Goal: Transaction & Acquisition: Purchase product/service

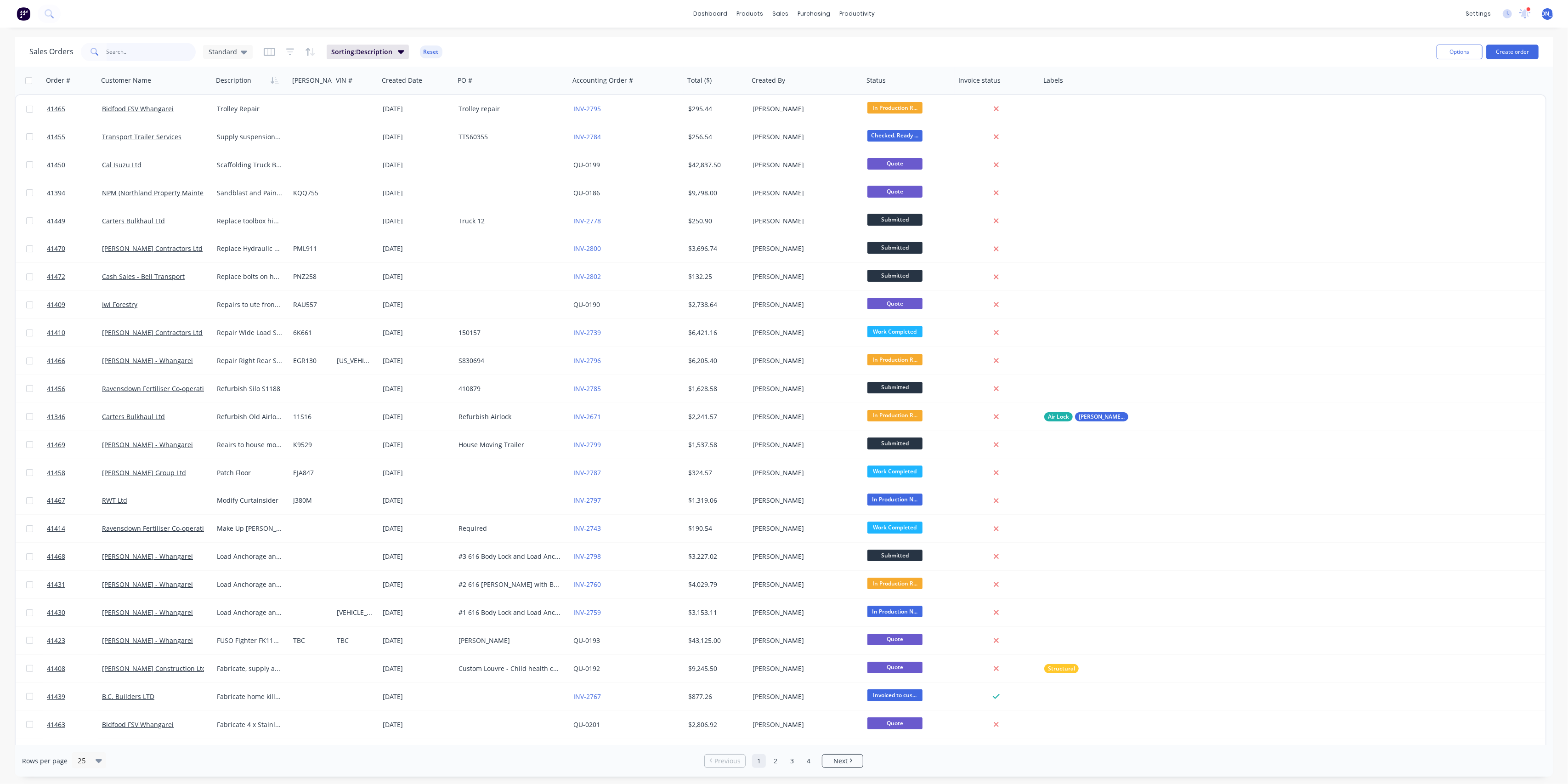
click at [143, 52] on input "text" at bounding box center [151, 52] width 90 height 19
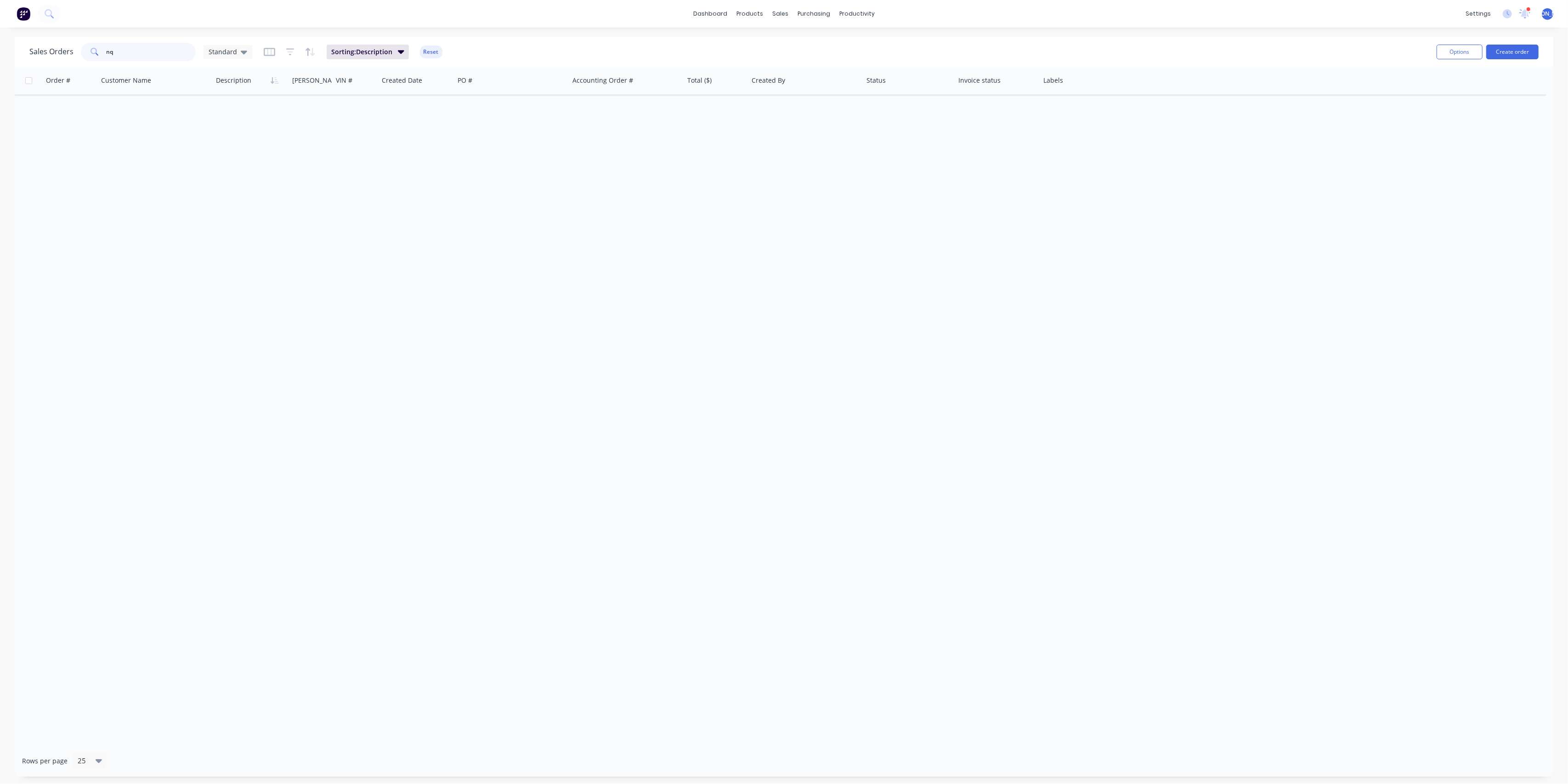
type input "n"
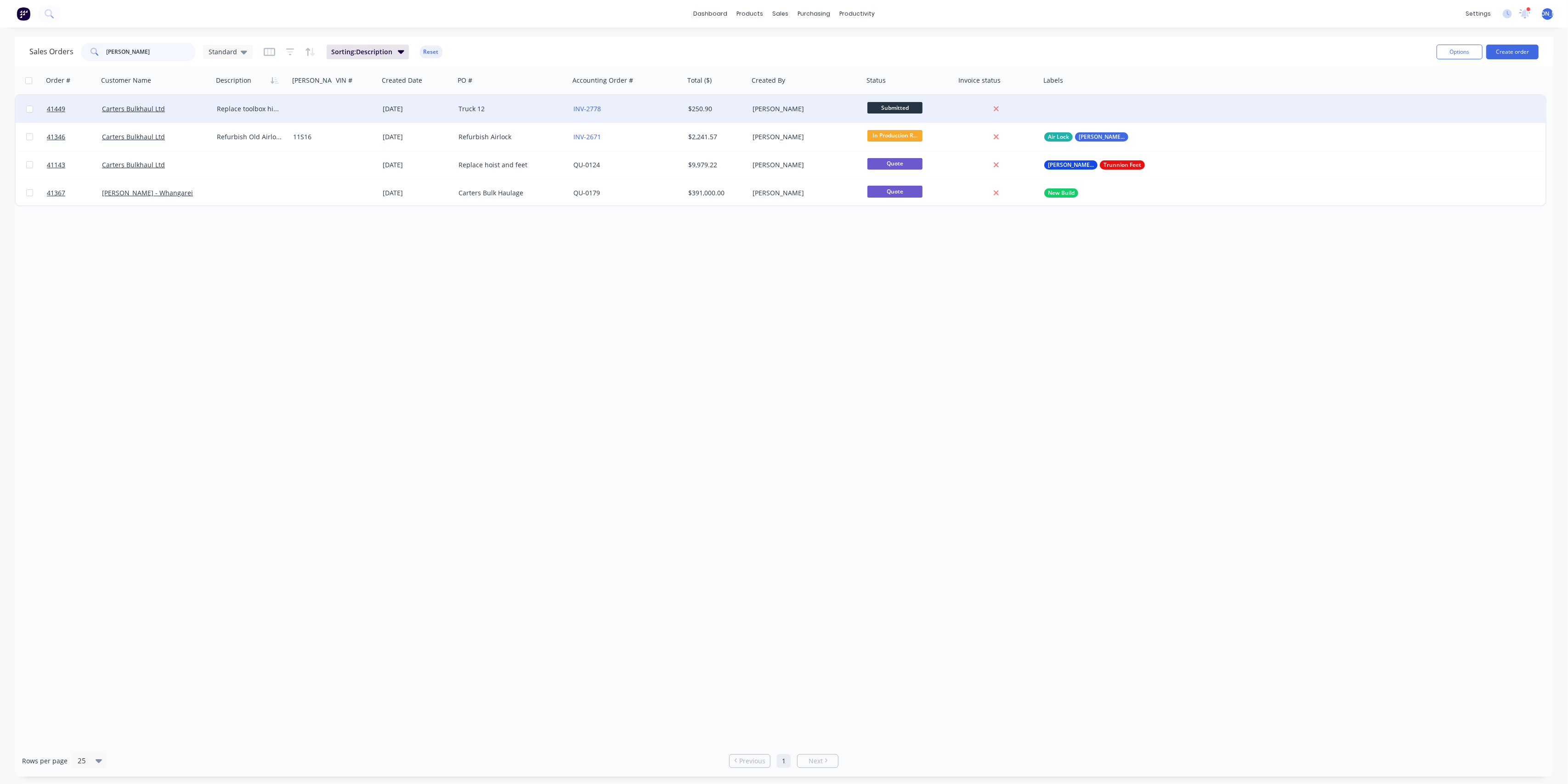
type input "[PERSON_NAME]"
click at [173, 114] on div "Carters Bulkhaul Ltd" at bounding box center [156, 108] width 115 height 27
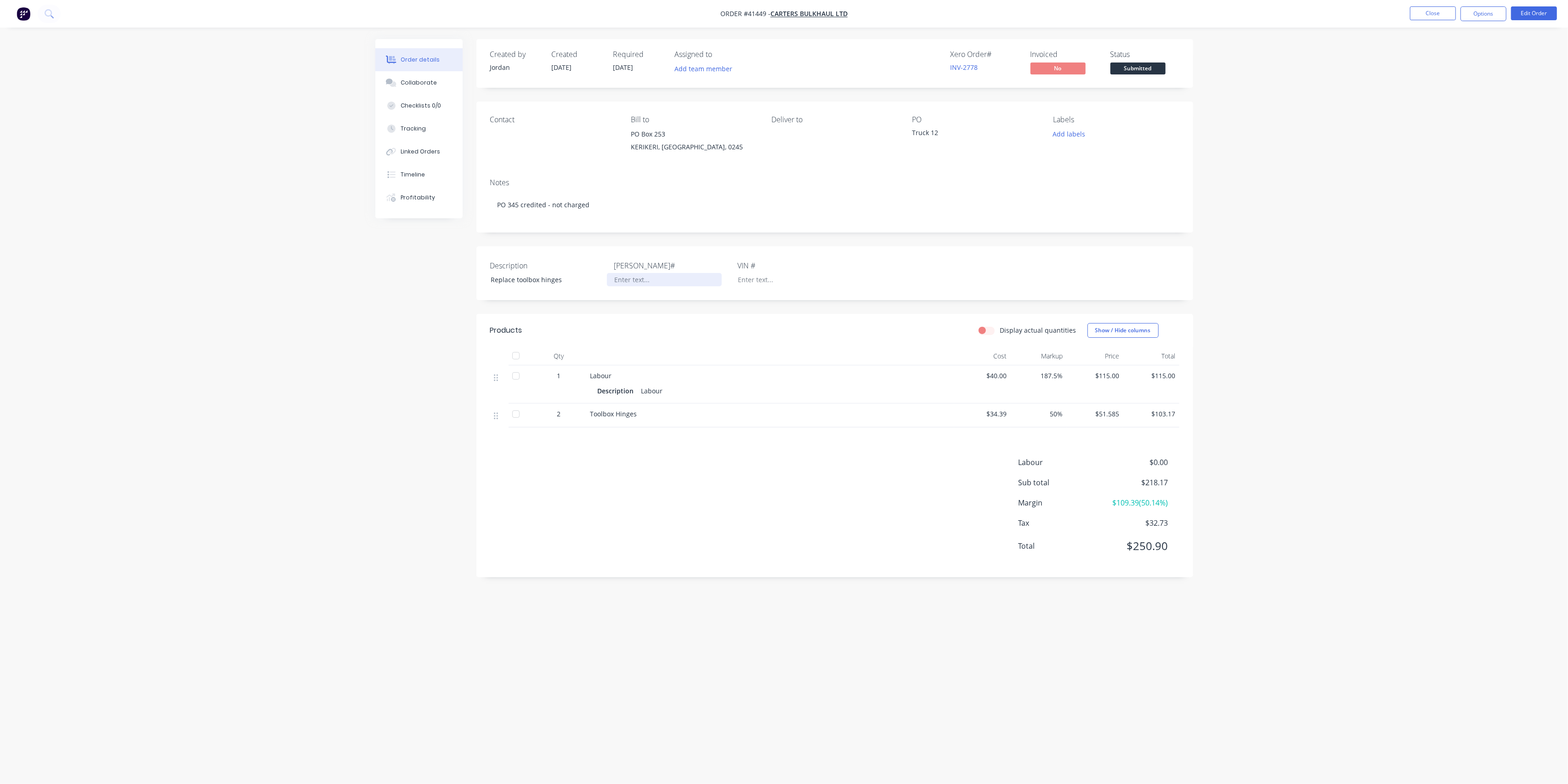
click at [619, 281] on div at bounding box center [665, 279] width 115 height 13
drag, startPoint x: 676, startPoint y: 196, endPoint x: 684, endPoint y: 208, distance: 14.4
click at [677, 195] on div "PO 345 credited - not charged" at bounding box center [835, 205] width 689 height 28
click at [679, 171] on div "Contact Bill to [STREET_ADDRESS] Deliver to PO Truck 12 Labels Add labels" at bounding box center [835, 135] width 717 height 69
click at [422, 155] on div "Linked Orders" at bounding box center [420, 151] width 40 height 9
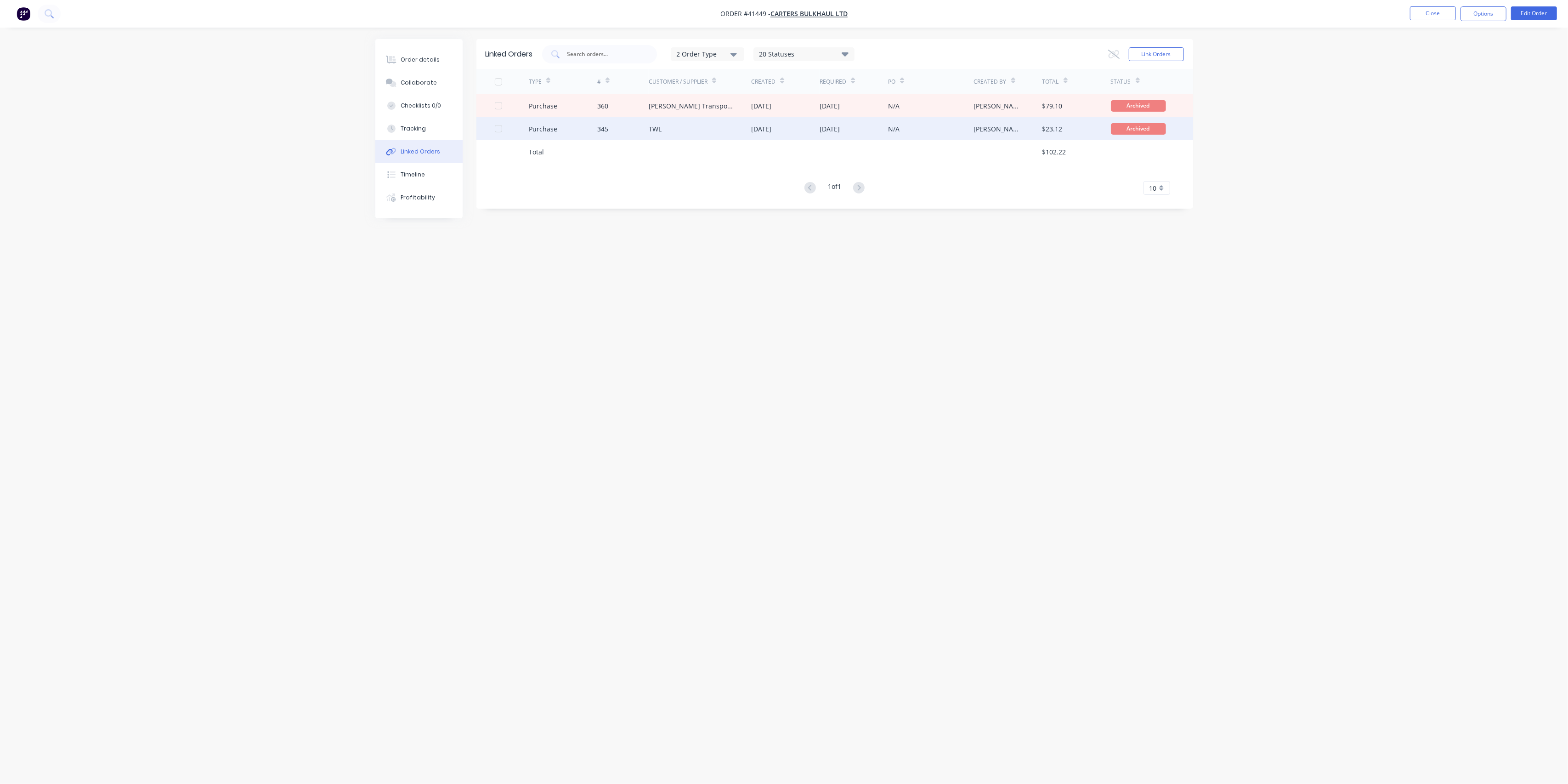
click at [643, 137] on div "345" at bounding box center [623, 128] width 51 height 23
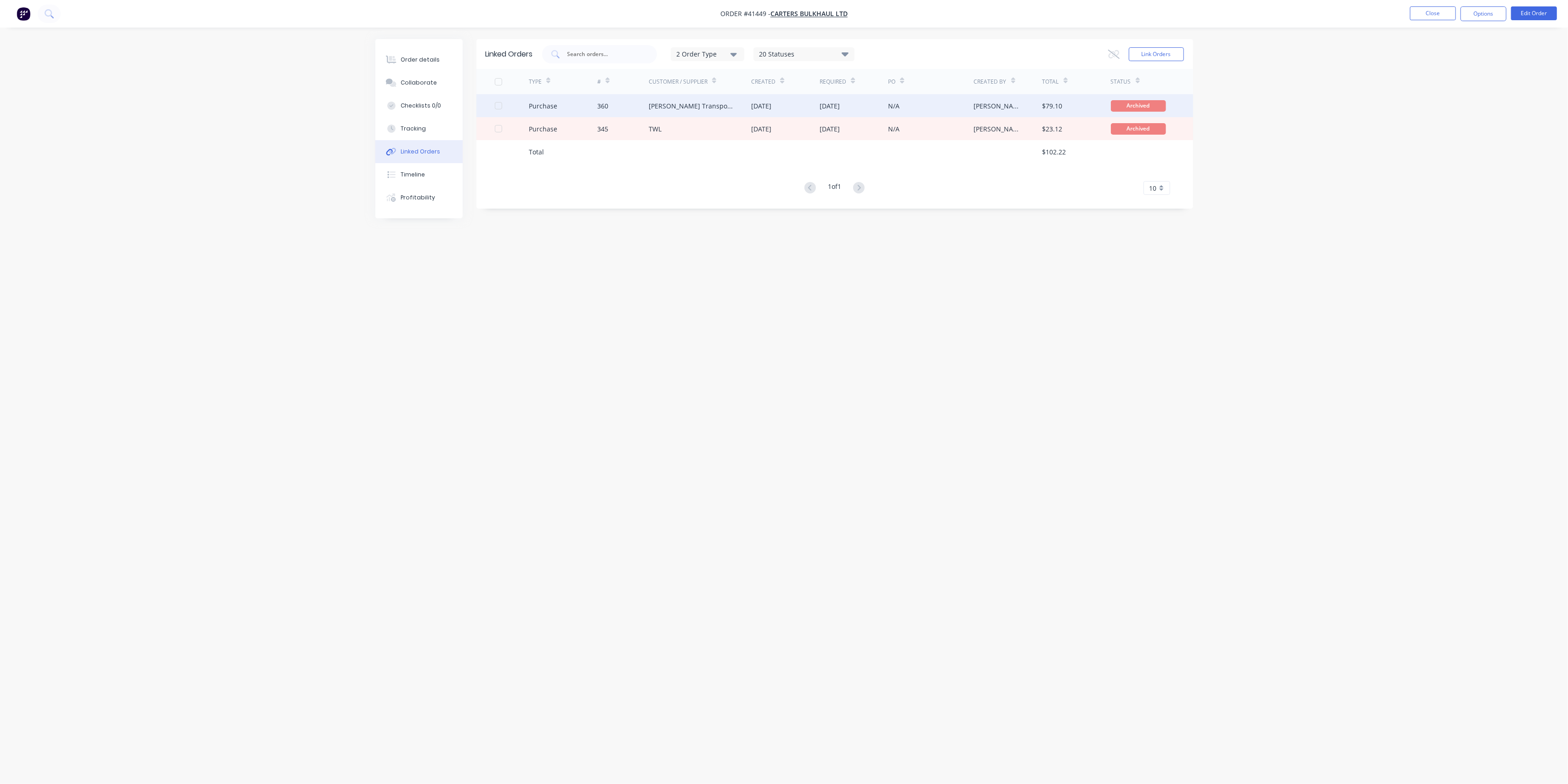
click at [577, 108] on div "Purchase" at bounding box center [563, 106] width 69 height 23
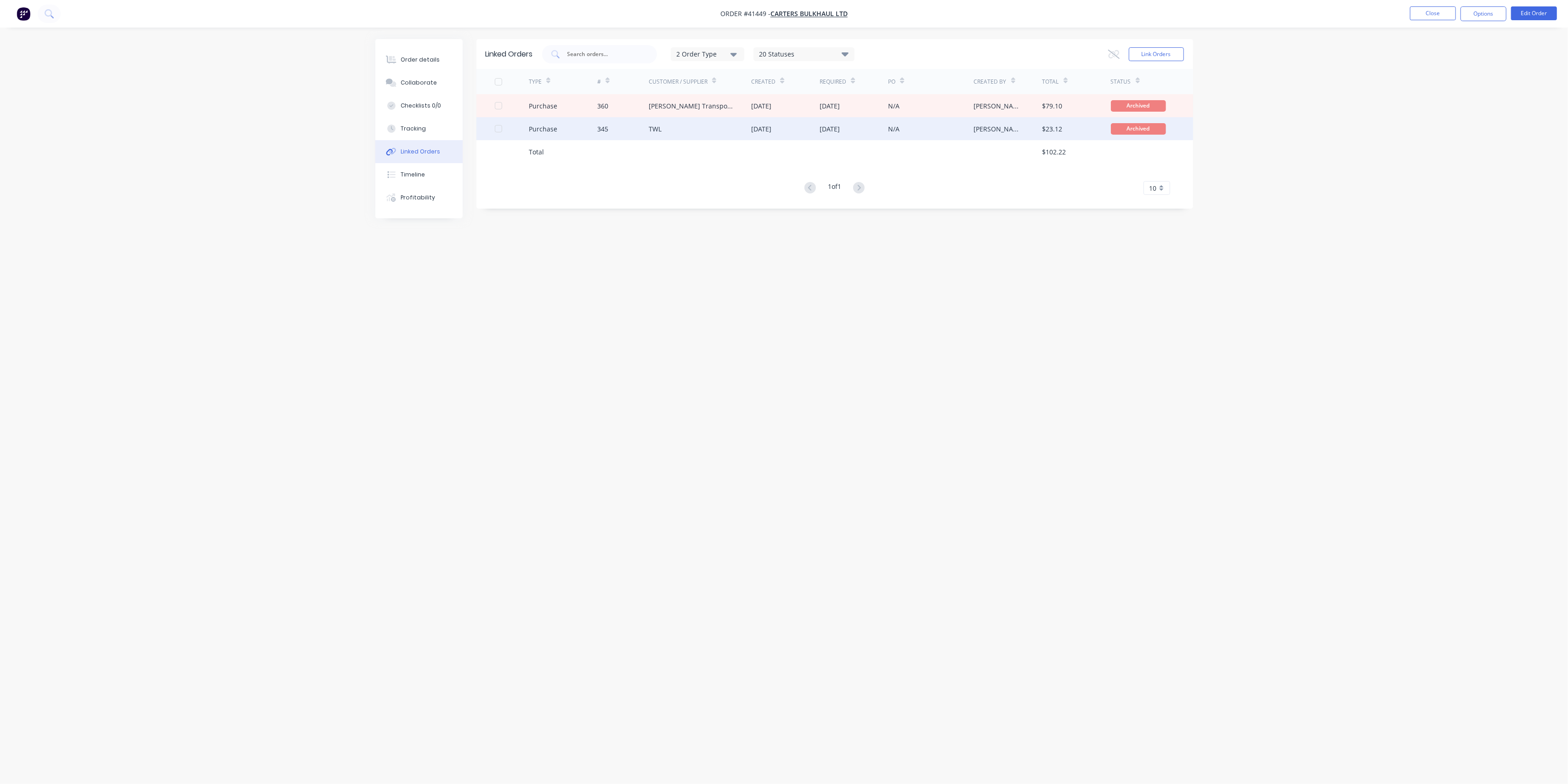
click at [550, 126] on div "Purchase" at bounding box center [543, 128] width 29 height 9
type textarea "x"
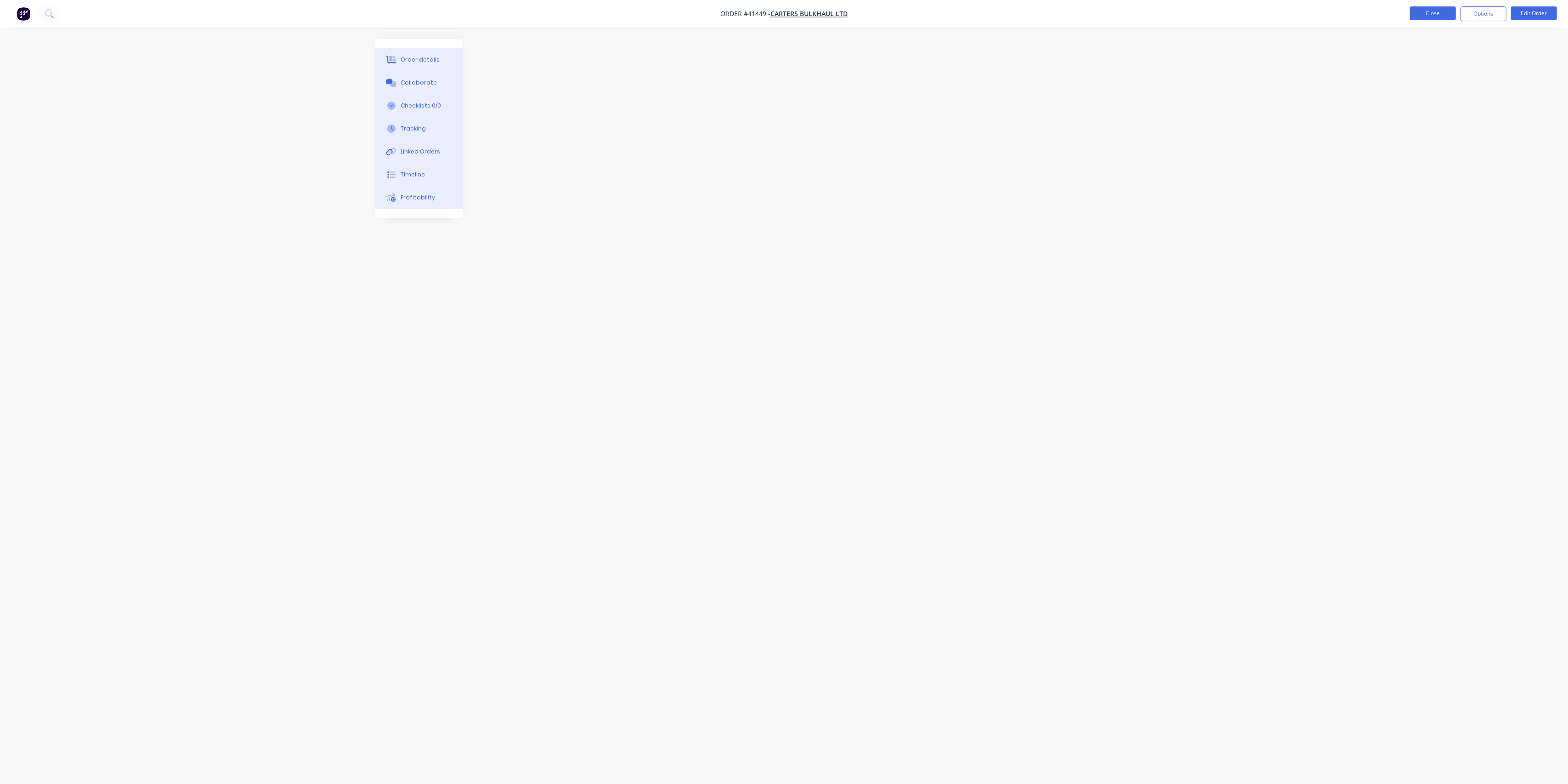
click at [1419, 16] on button "Close" at bounding box center [1433, 13] width 46 height 14
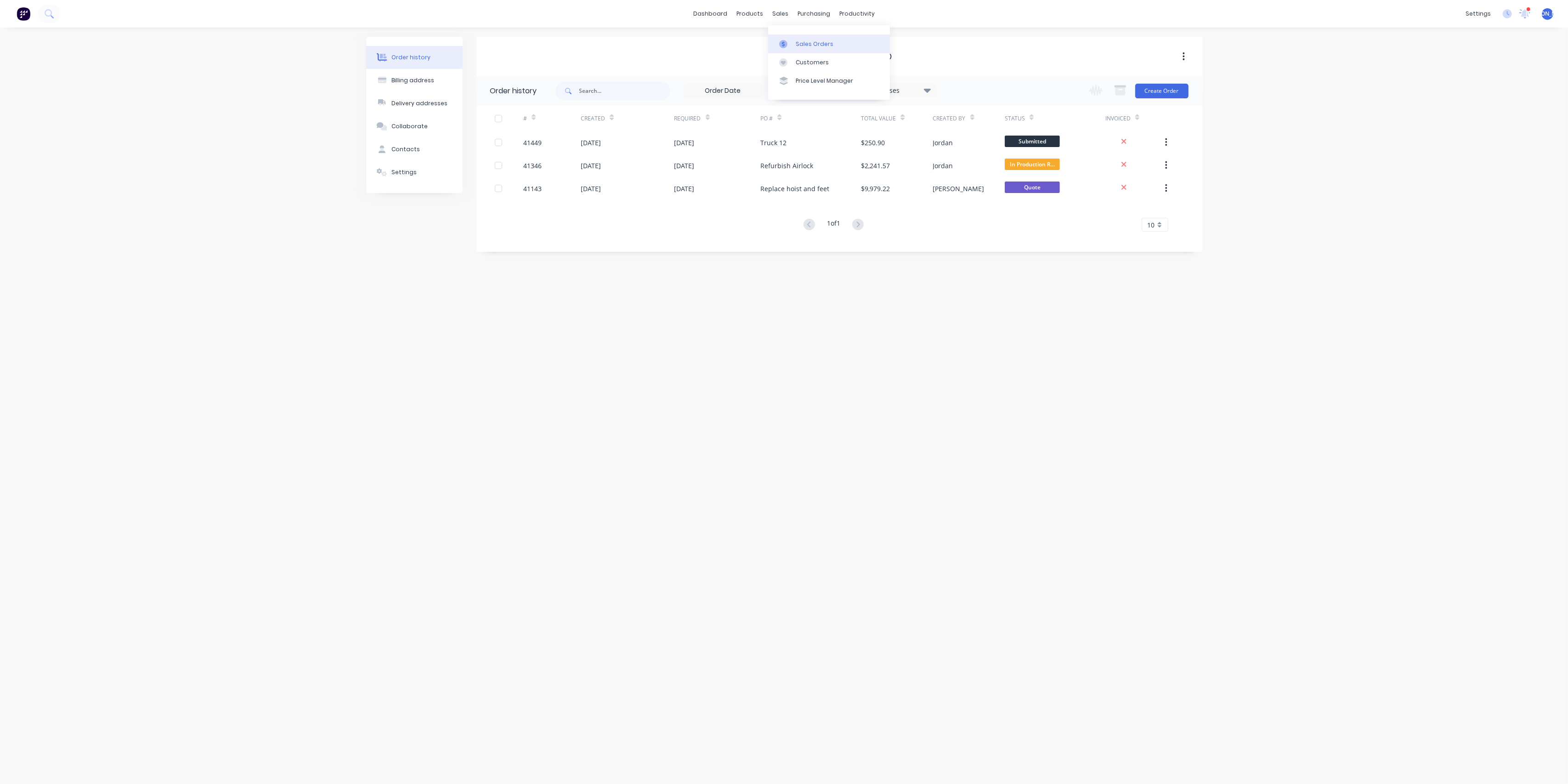
click at [804, 42] on div "Sales Orders" at bounding box center [814, 44] width 37 height 9
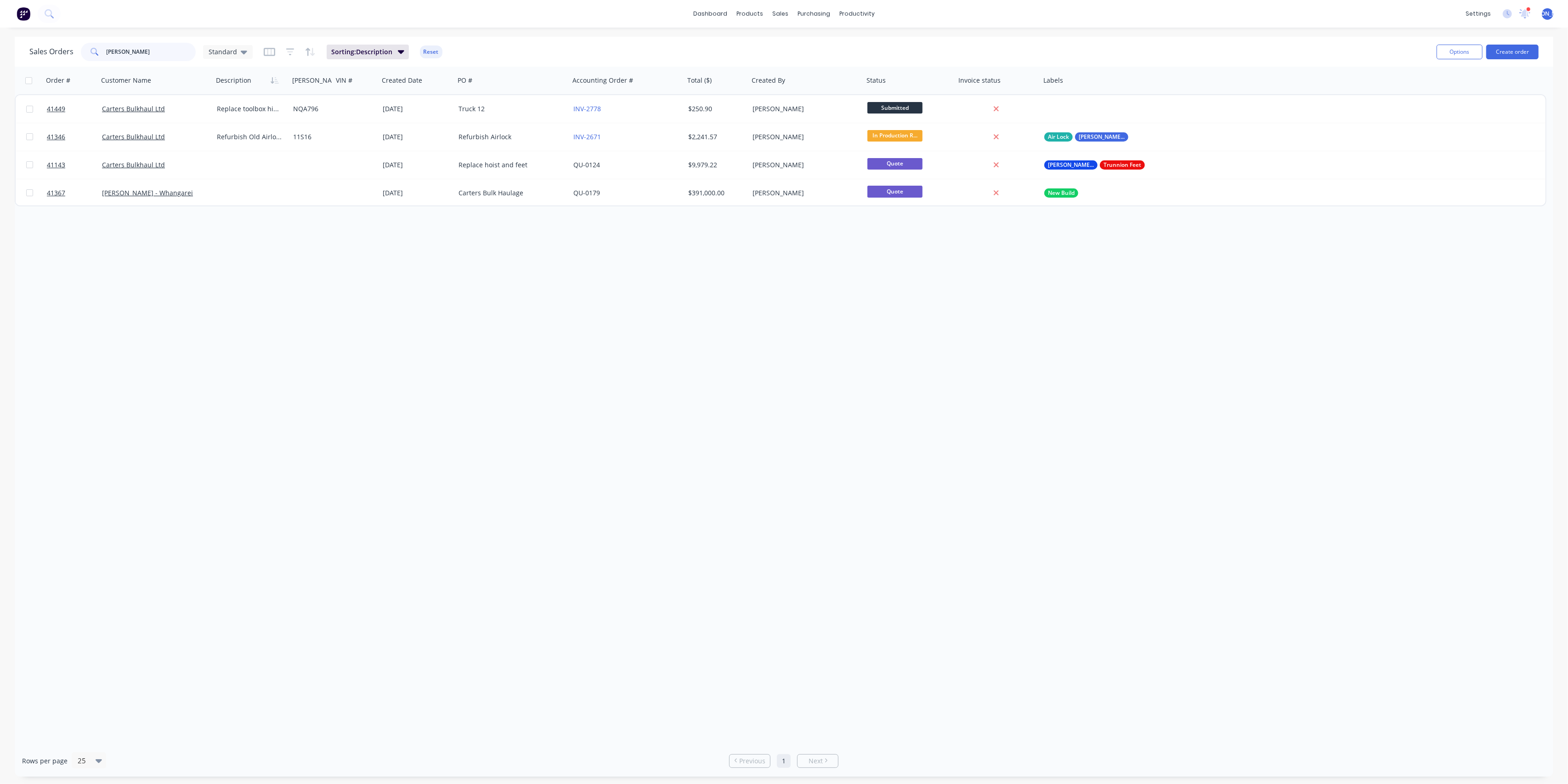
drag, startPoint x: 135, startPoint y: 51, endPoint x: 69, endPoint y: 53, distance: 66.0
click at [69, 53] on div "Sales Orders [PERSON_NAME] Standard" at bounding box center [141, 52] width 223 height 19
type input "[PERSON_NAME]"
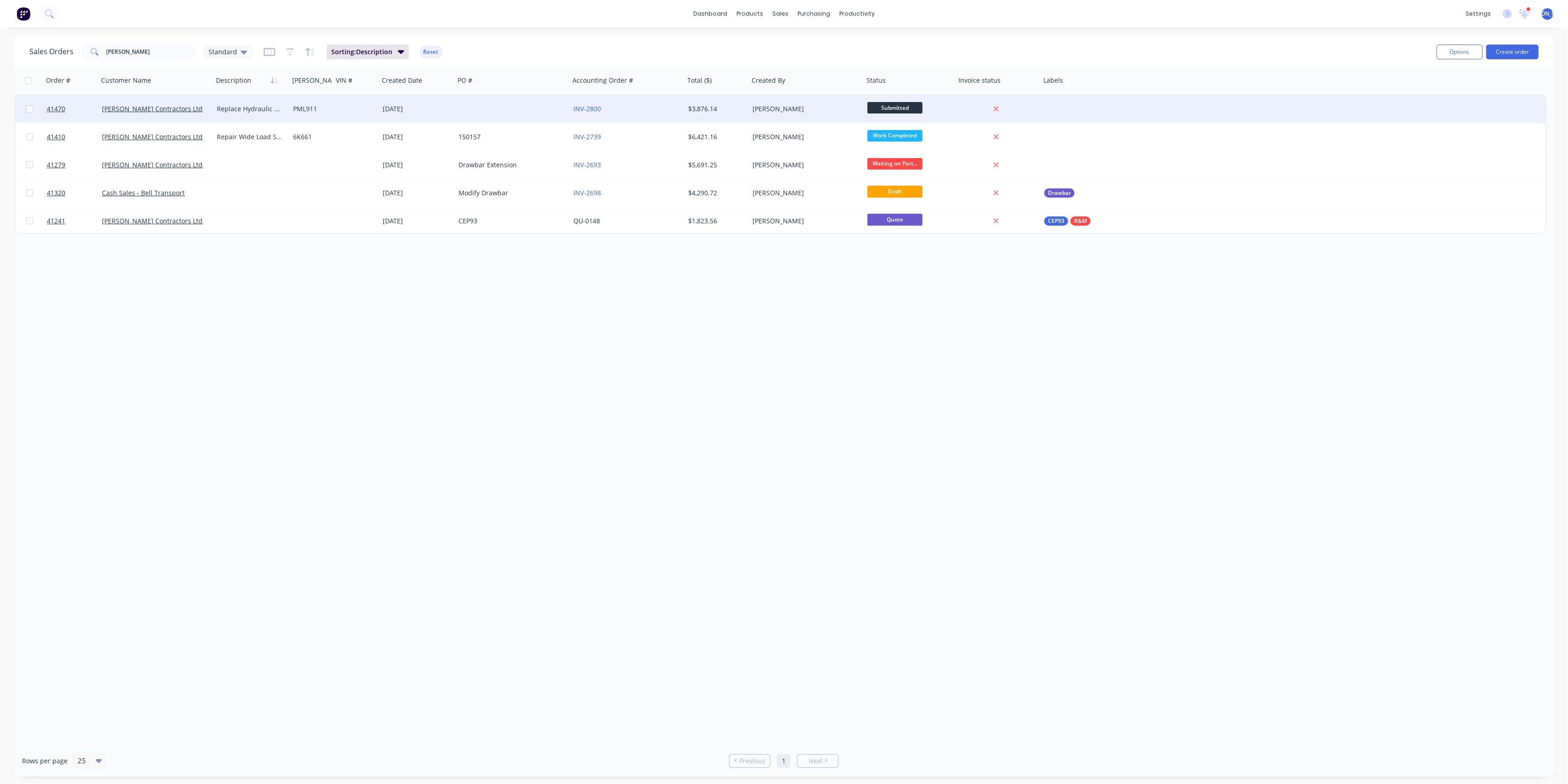
click at [342, 111] on div at bounding box center [356, 108] width 46 height 27
click at [179, 115] on div "[PERSON_NAME] Contractors Ltd" at bounding box center [156, 108] width 115 height 27
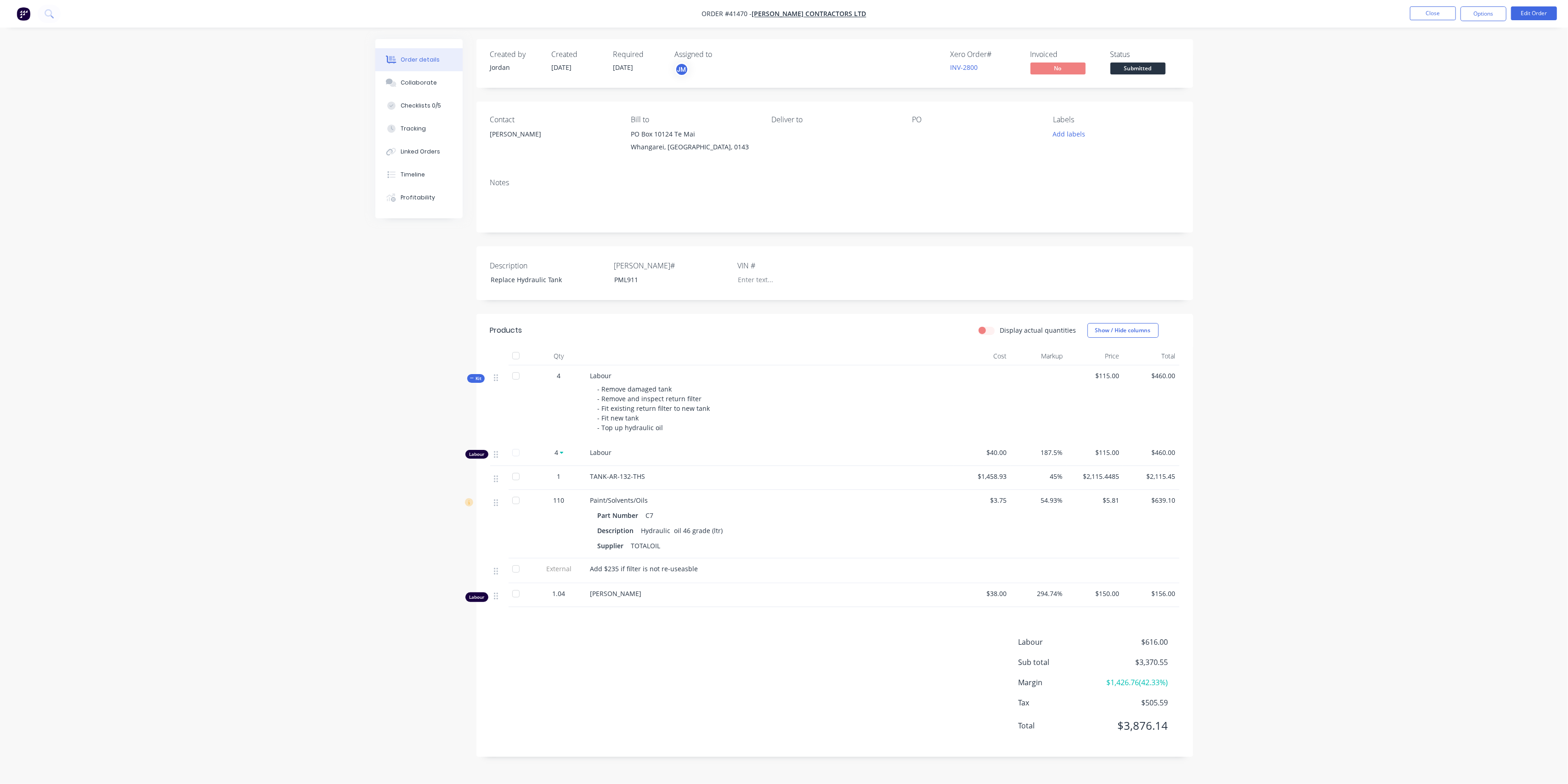
click at [917, 134] on div at bounding box center [970, 134] width 115 height 13
click at [1546, 9] on button "Edit Order" at bounding box center [1534, 13] width 46 height 14
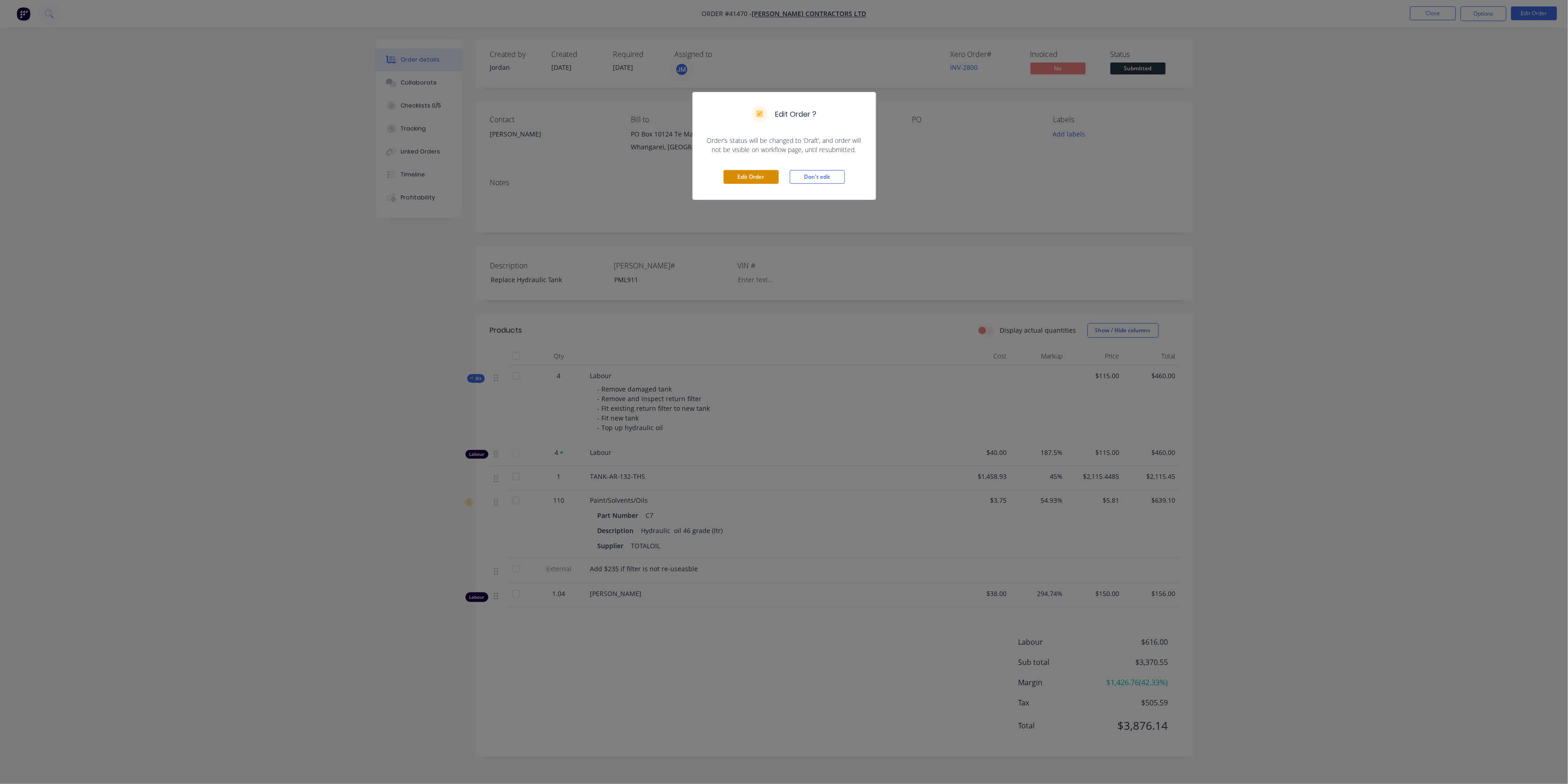
click at [764, 174] on button "Edit Order" at bounding box center [751, 177] width 55 height 14
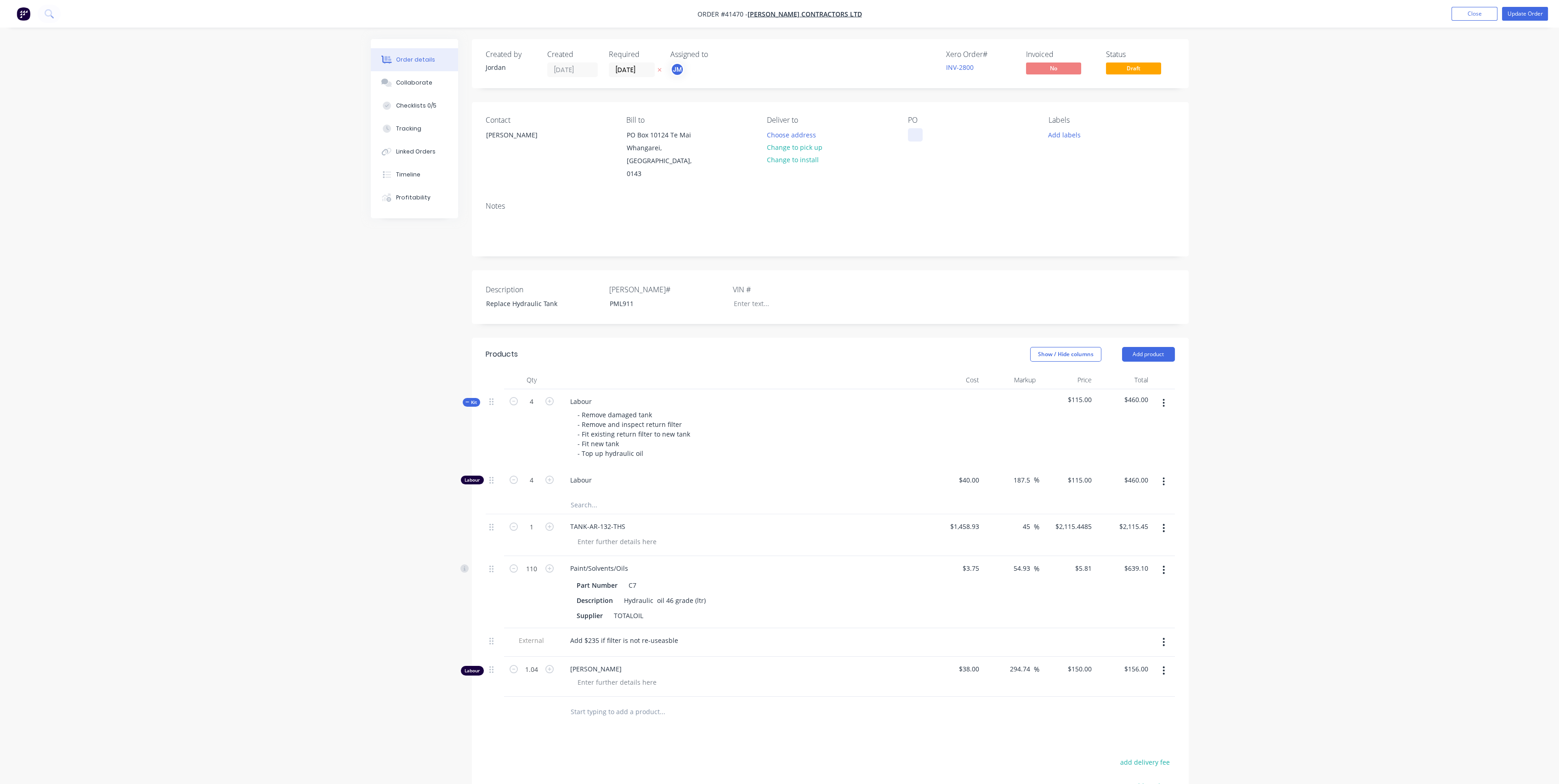
click at [914, 130] on div at bounding box center [915, 135] width 15 height 13
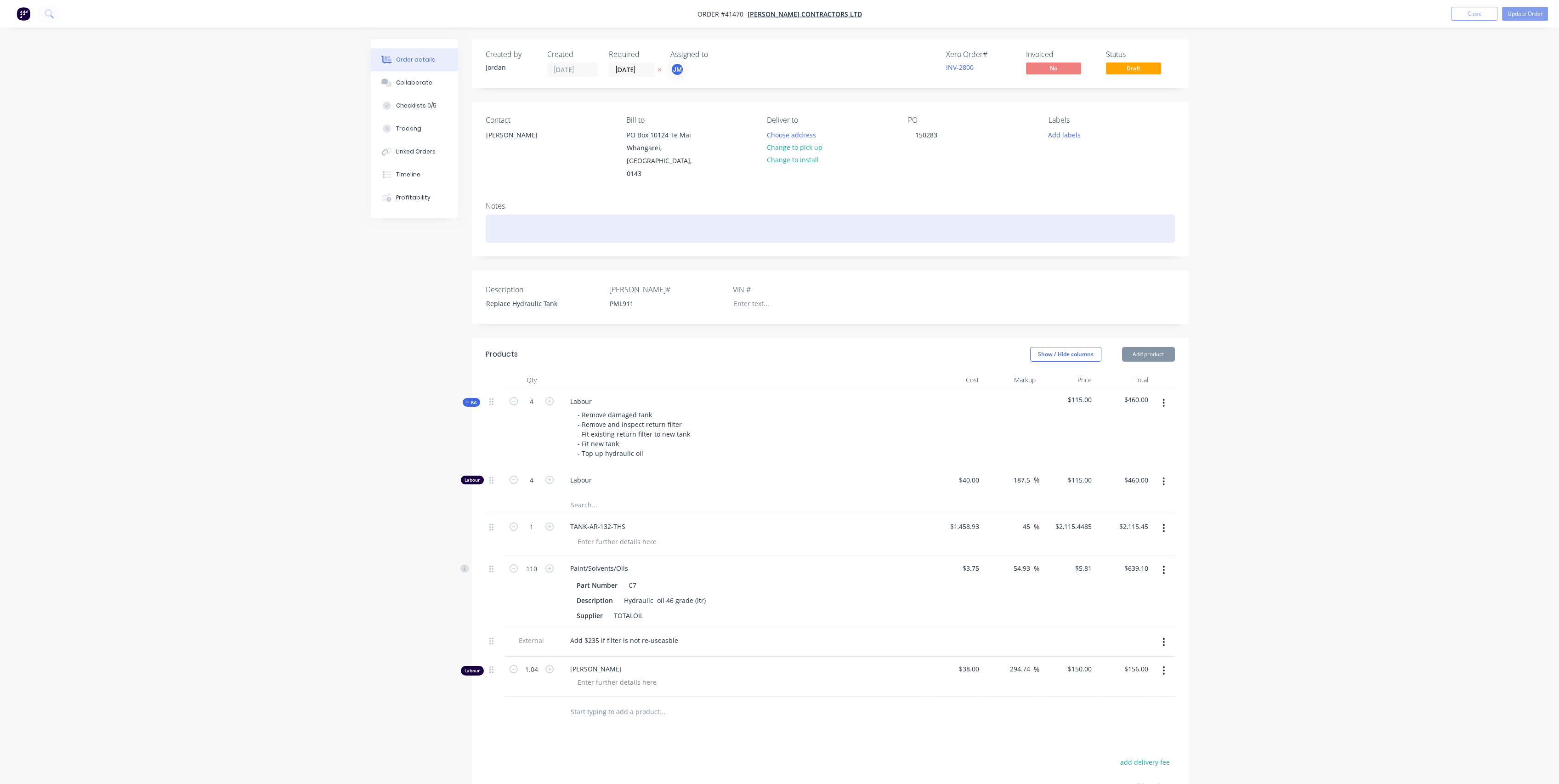
click at [811, 215] on div at bounding box center [830, 229] width 689 height 28
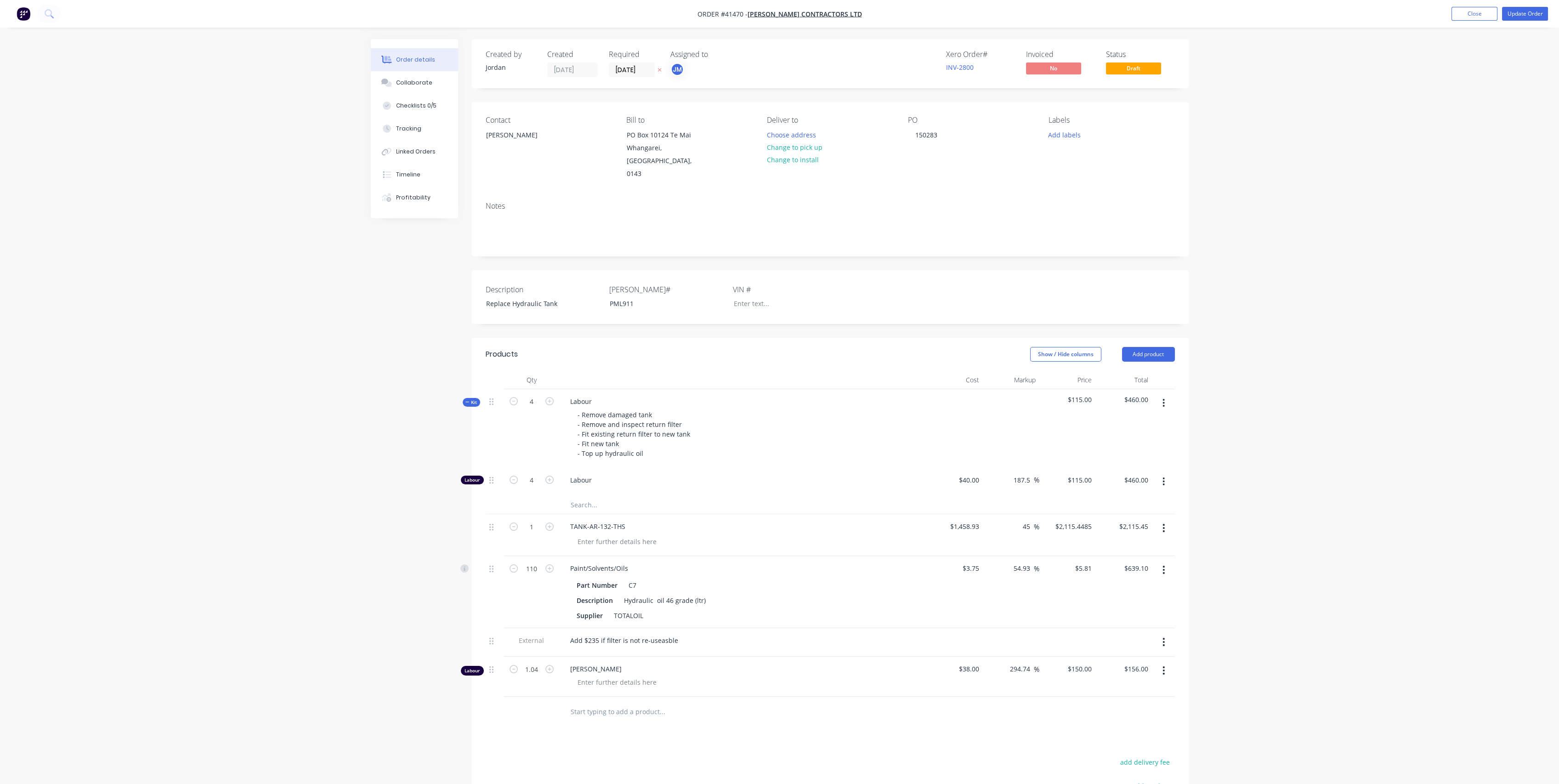
click at [365, 297] on div "Order details Collaborate Checklists 0/5 Tracking Linked Orders Timeline Profit…" at bounding box center [780, 500] width 836 height 922
click at [1524, 13] on button "Update Order" at bounding box center [1525, 14] width 46 height 14
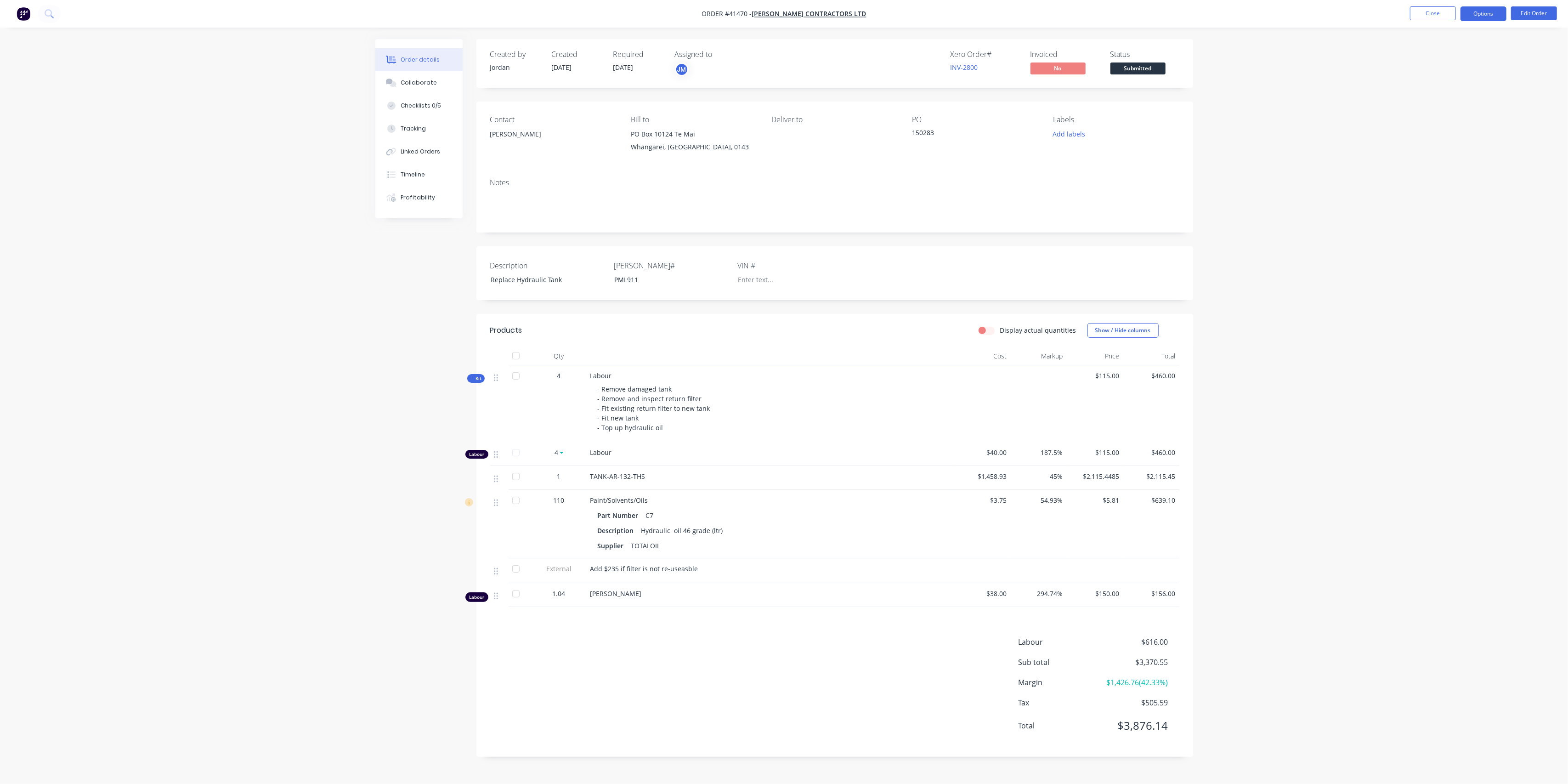
click at [1485, 16] on button "Options" at bounding box center [1483, 13] width 46 height 15
click at [1449, 167] on div "Purchase Products" at bounding box center [1456, 166] width 85 height 13
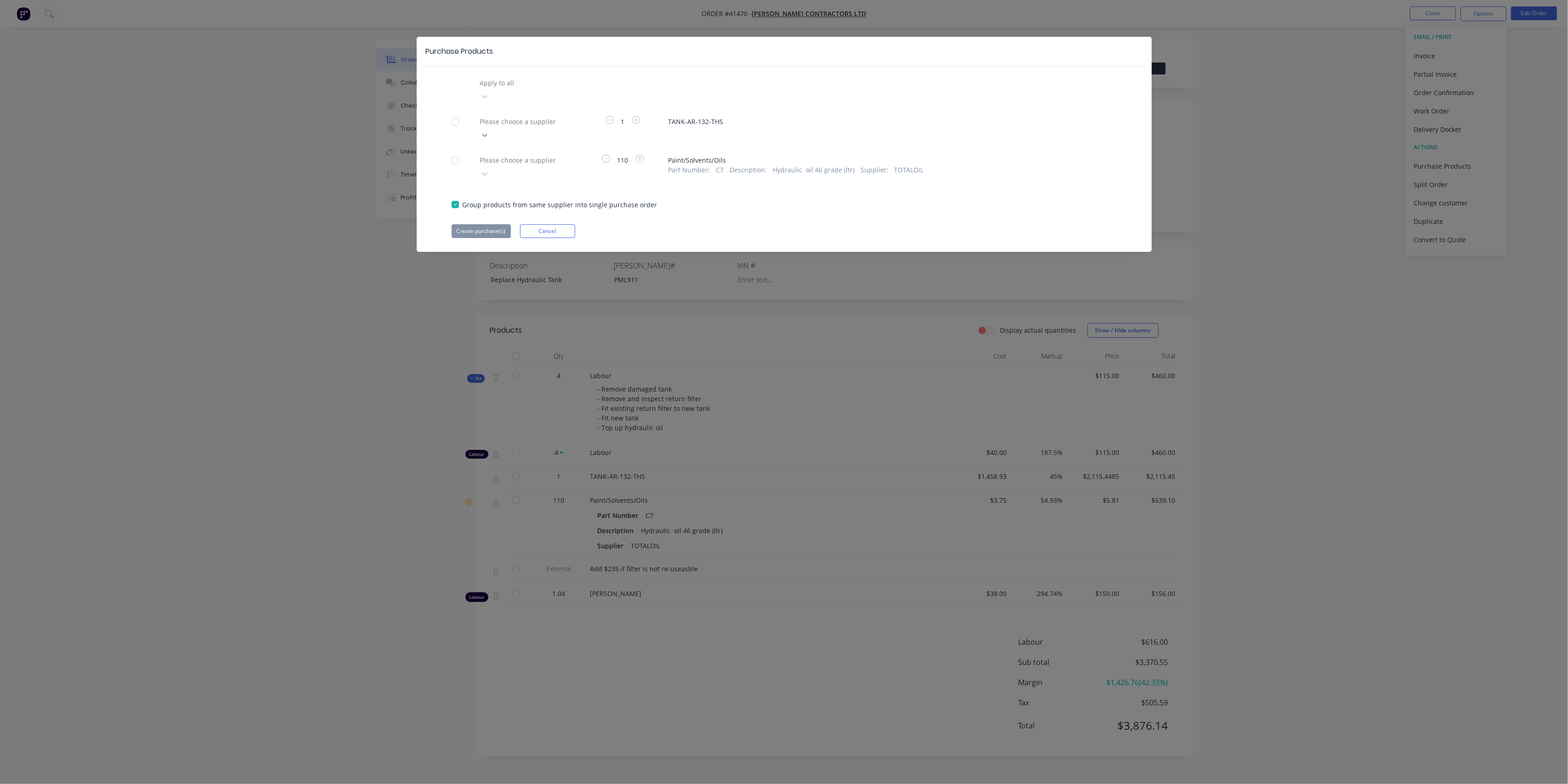
click at [489, 101] on icon at bounding box center [485, 97] width 9 height 9
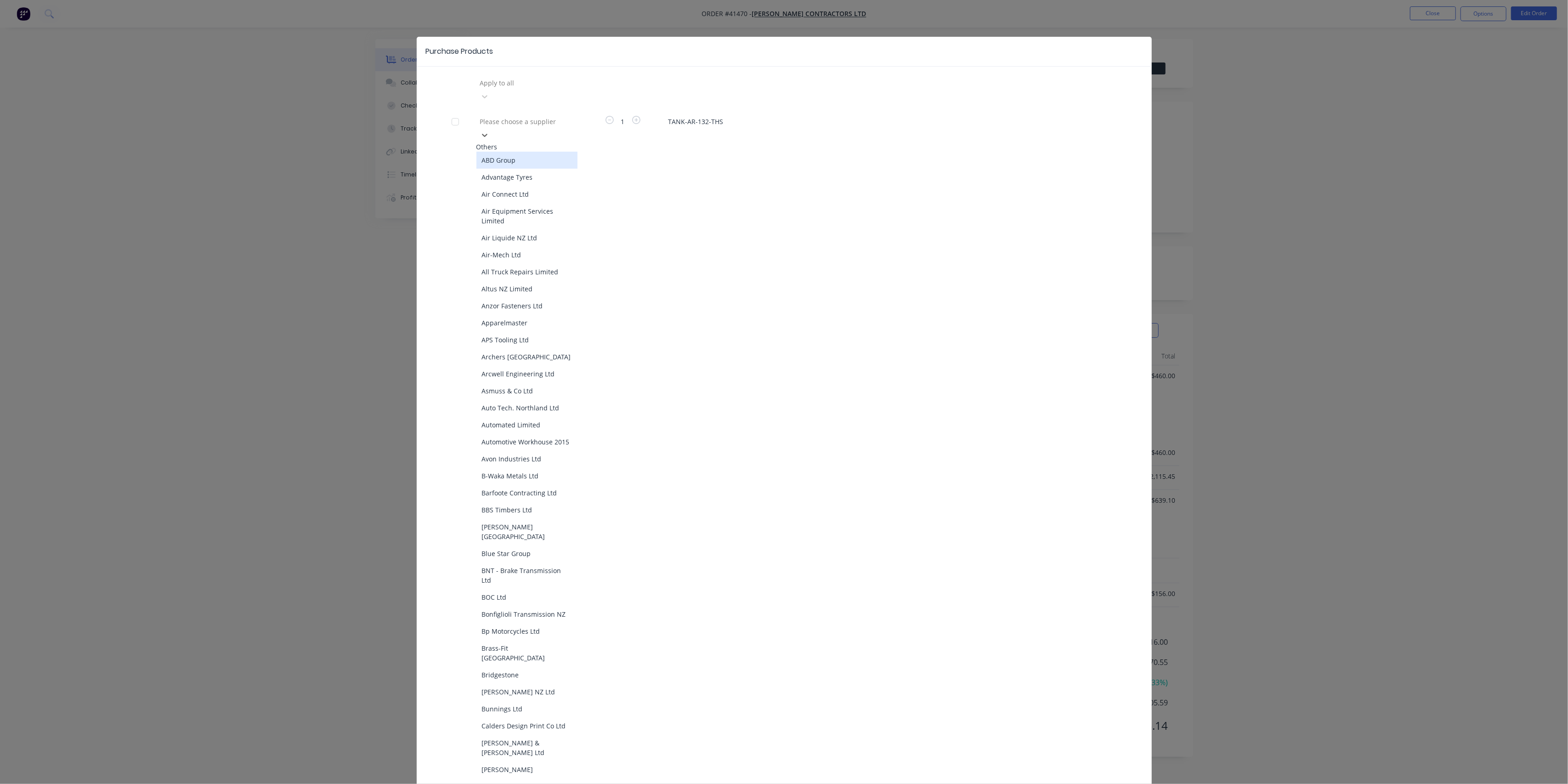
type input "t"
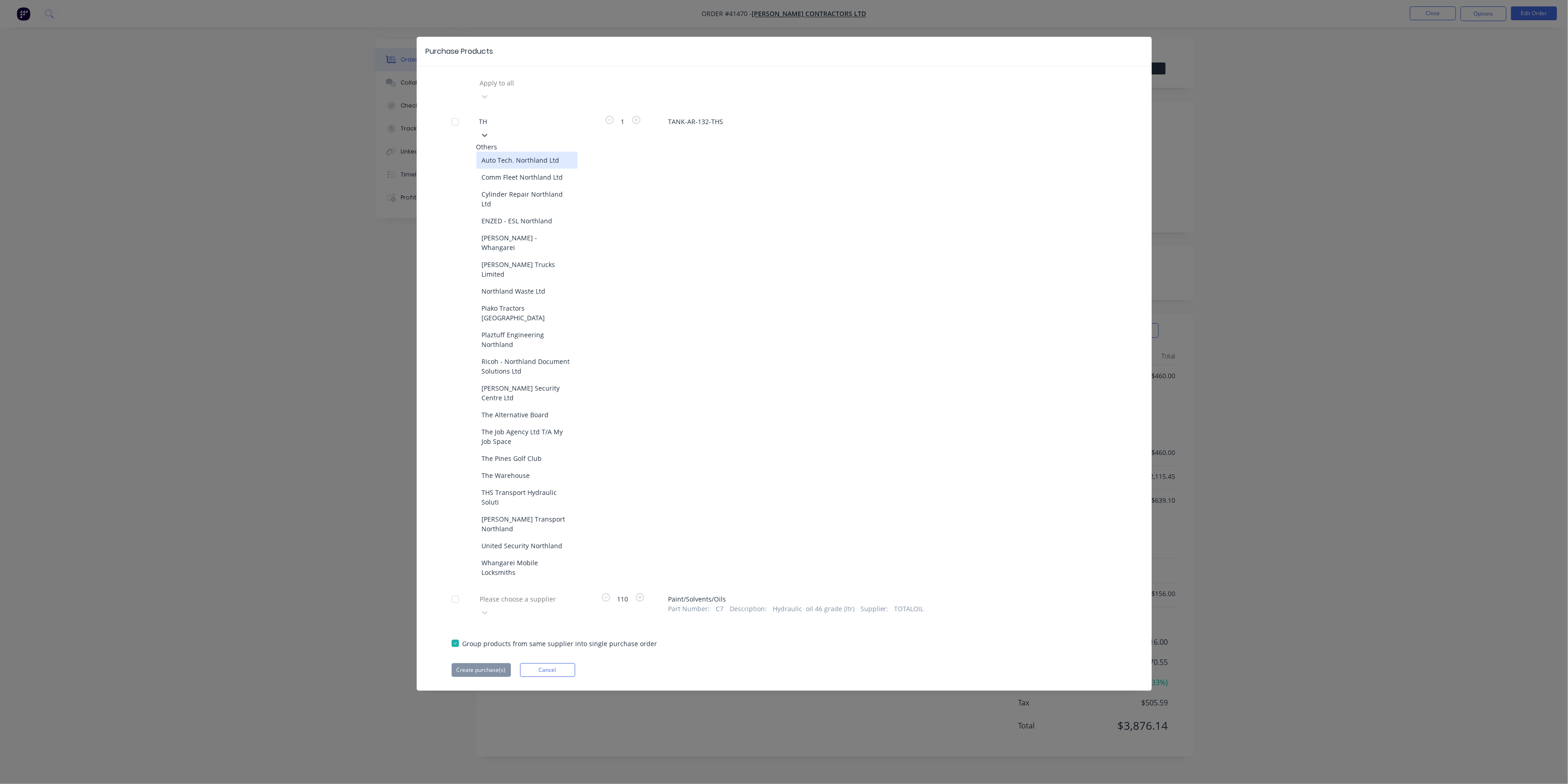
type input "THS"
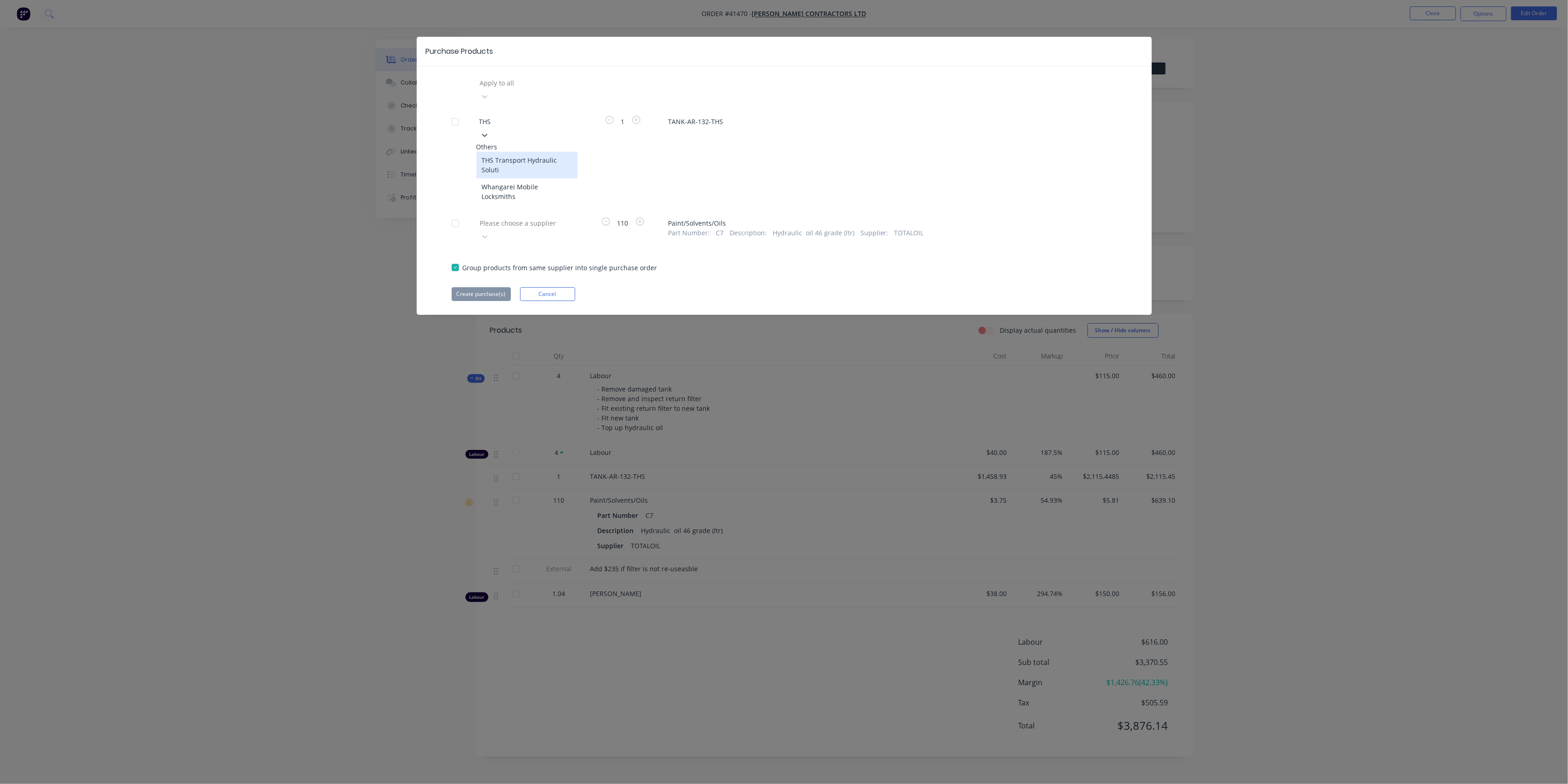
click at [541, 152] on div "THS Transport Hydraulic Soluti" at bounding box center [527, 165] width 101 height 26
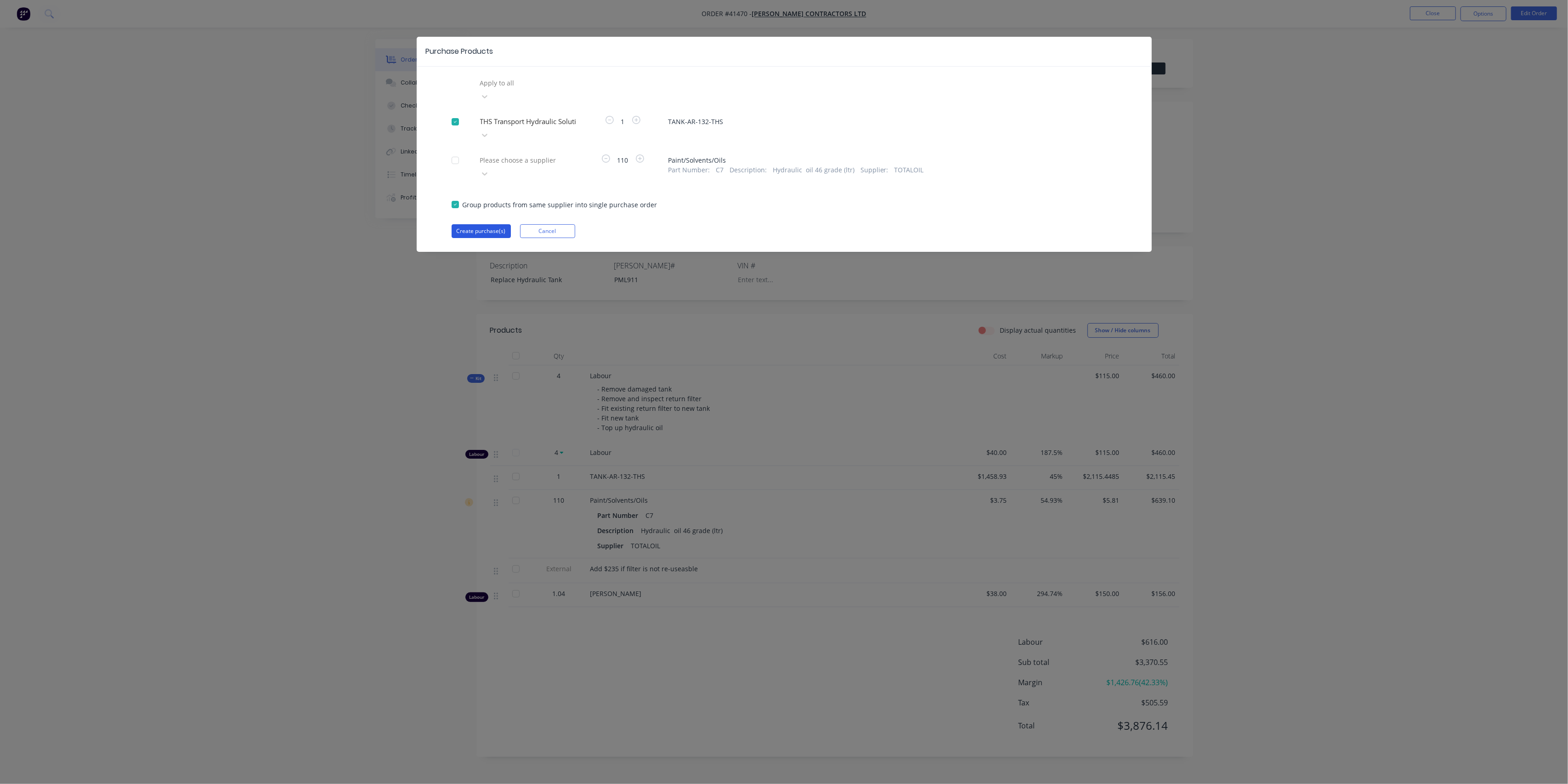
click at [480, 224] on button "Create purchase(s)" at bounding box center [481, 231] width 59 height 14
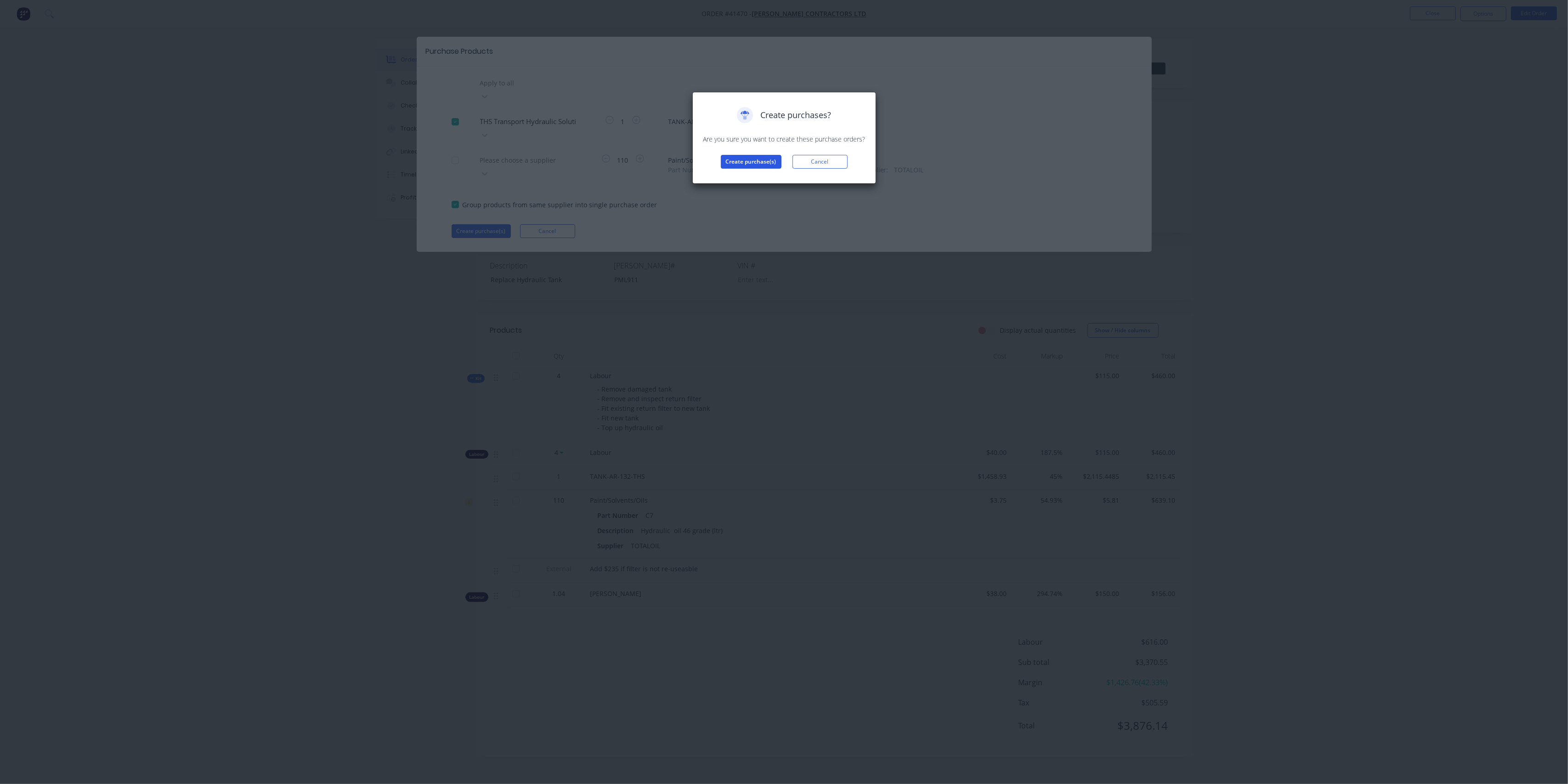
click at [745, 160] on button "Create purchase(s)" at bounding box center [751, 162] width 61 height 14
click at [758, 176] on button "View purchase(s)" at bounding box center [751, 177] width 55 height 14
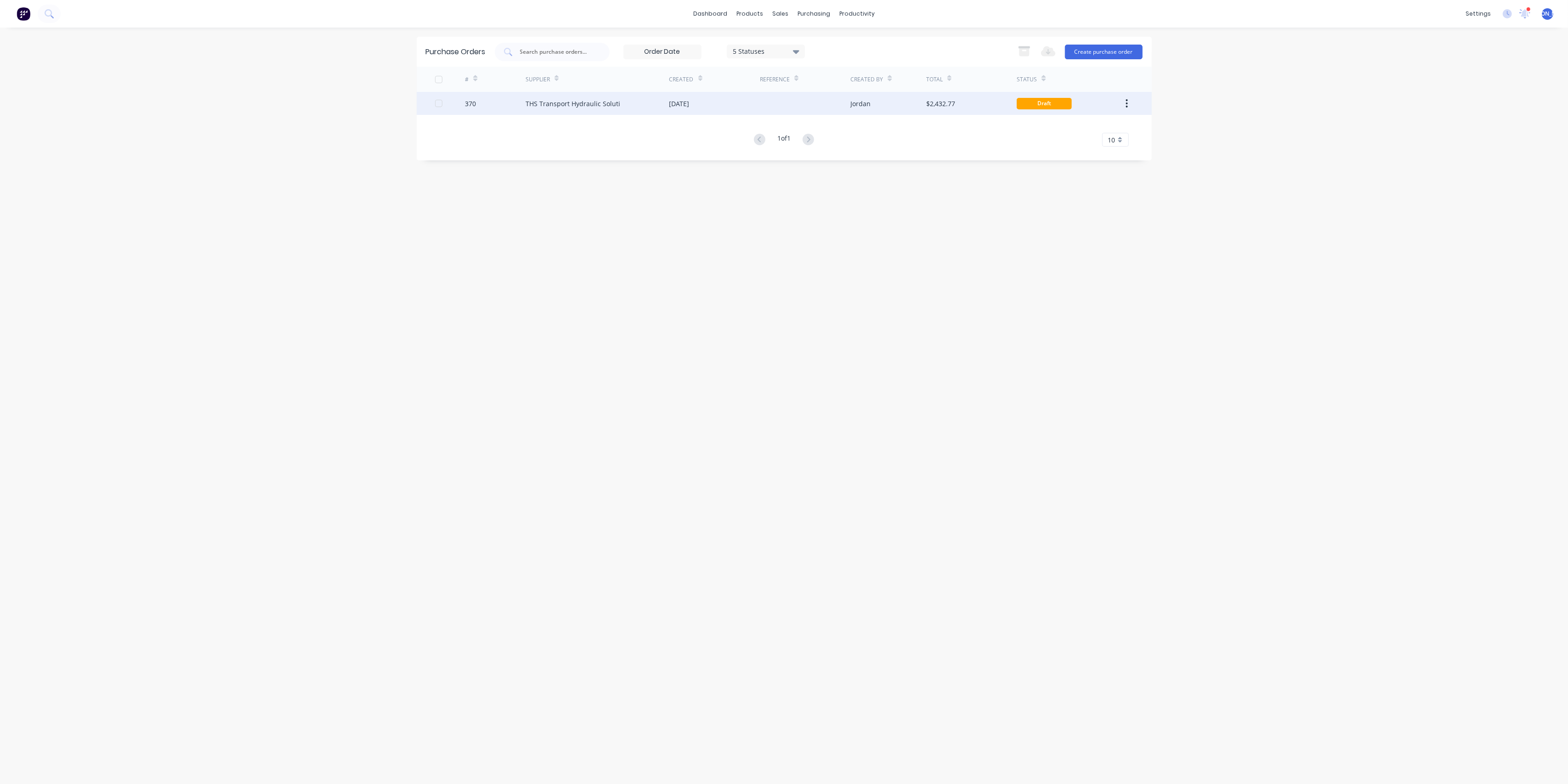
click at [636, 109] on div "THS Transport Hydraulic Soluti" at bounding box center [597, 104] width 144 height 23
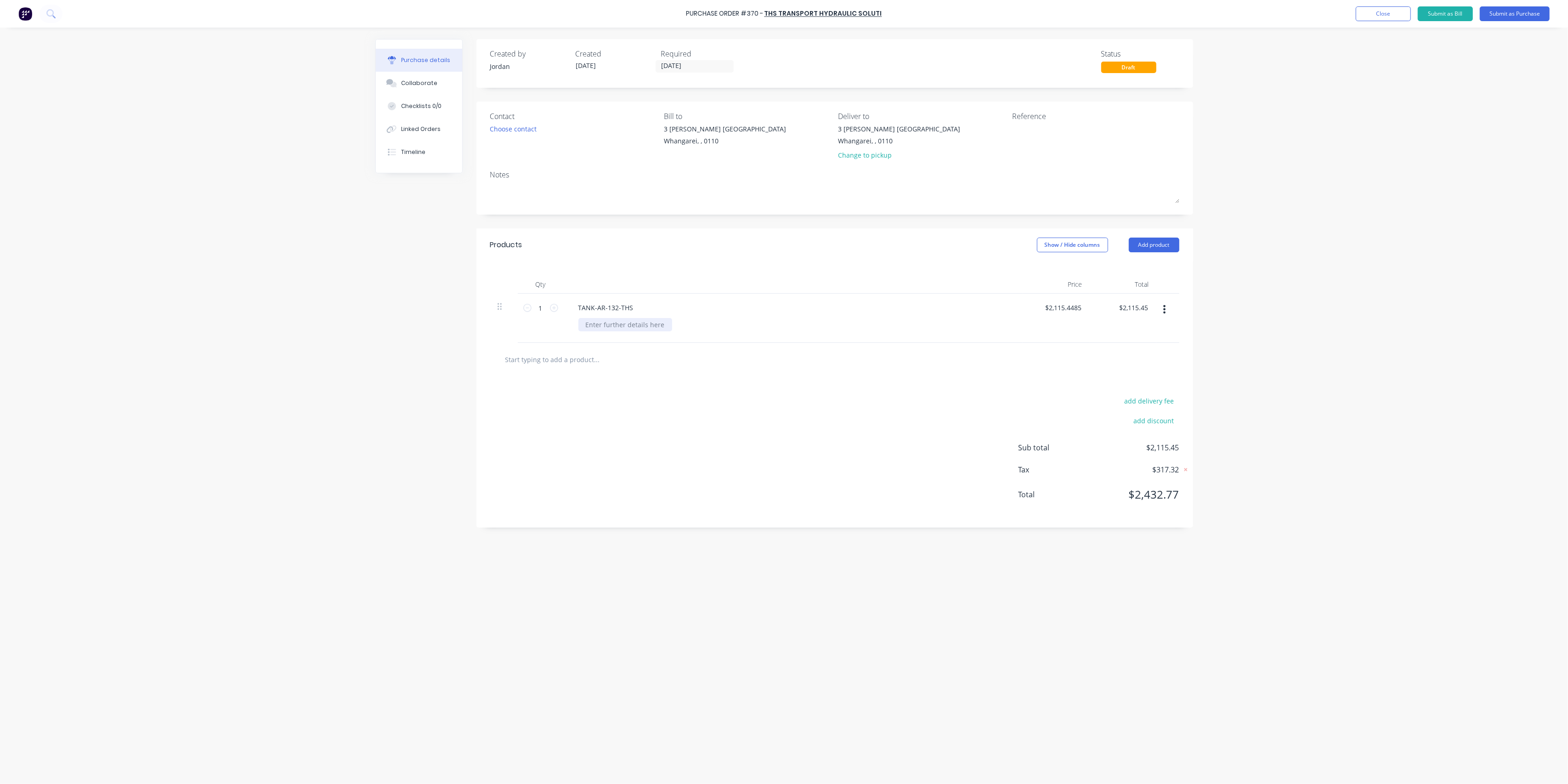
click at [592, 322] on div at bounding box center [625, 324] width 93 height 13
paste div
click at [672, 363] on input "text" at bounding box center [597, 360] width 184 height 19
click at [1071, 307] on input "2115.4485" at bounding box center [1065, 308] width 36 height 13
click at [1073, 305] on input "2115.4485" at bounding box center [1065, 308] width 36 height 13
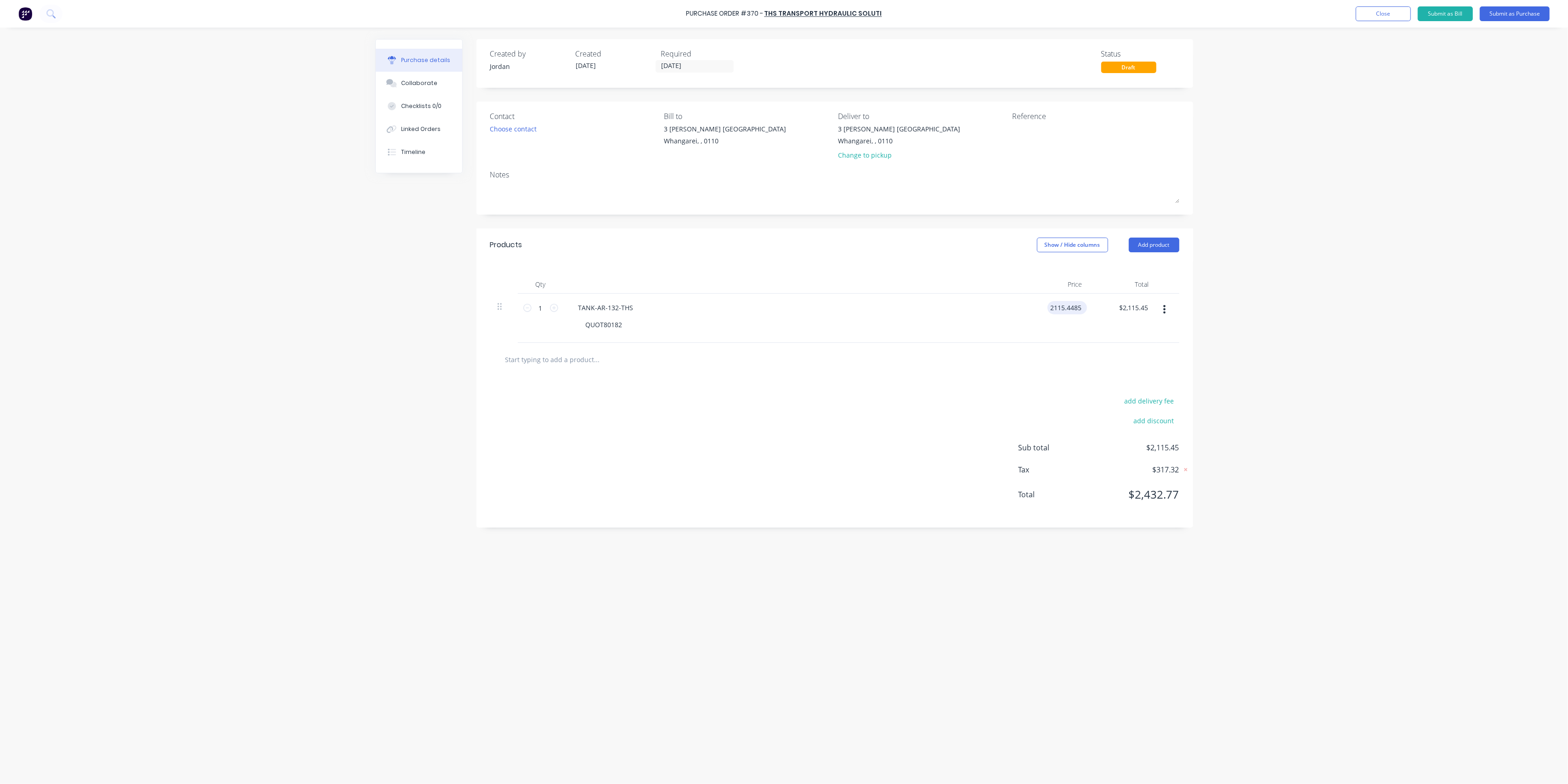
click at [1073, 305] on input "2115.4485" at bounding box center [1065, 308] width 36 height 13
type input "$1,458.93"
click at [981, 407] on div "add delivery fee add discount Sub total $1,458.93 Tax $218.84 Total $1,677.77" at bounding box center [835, 452] width 717 height 151
click at [1499, 12] on button "Submit as Purchase" at bounding box center [1515, 13] width 70 height 15
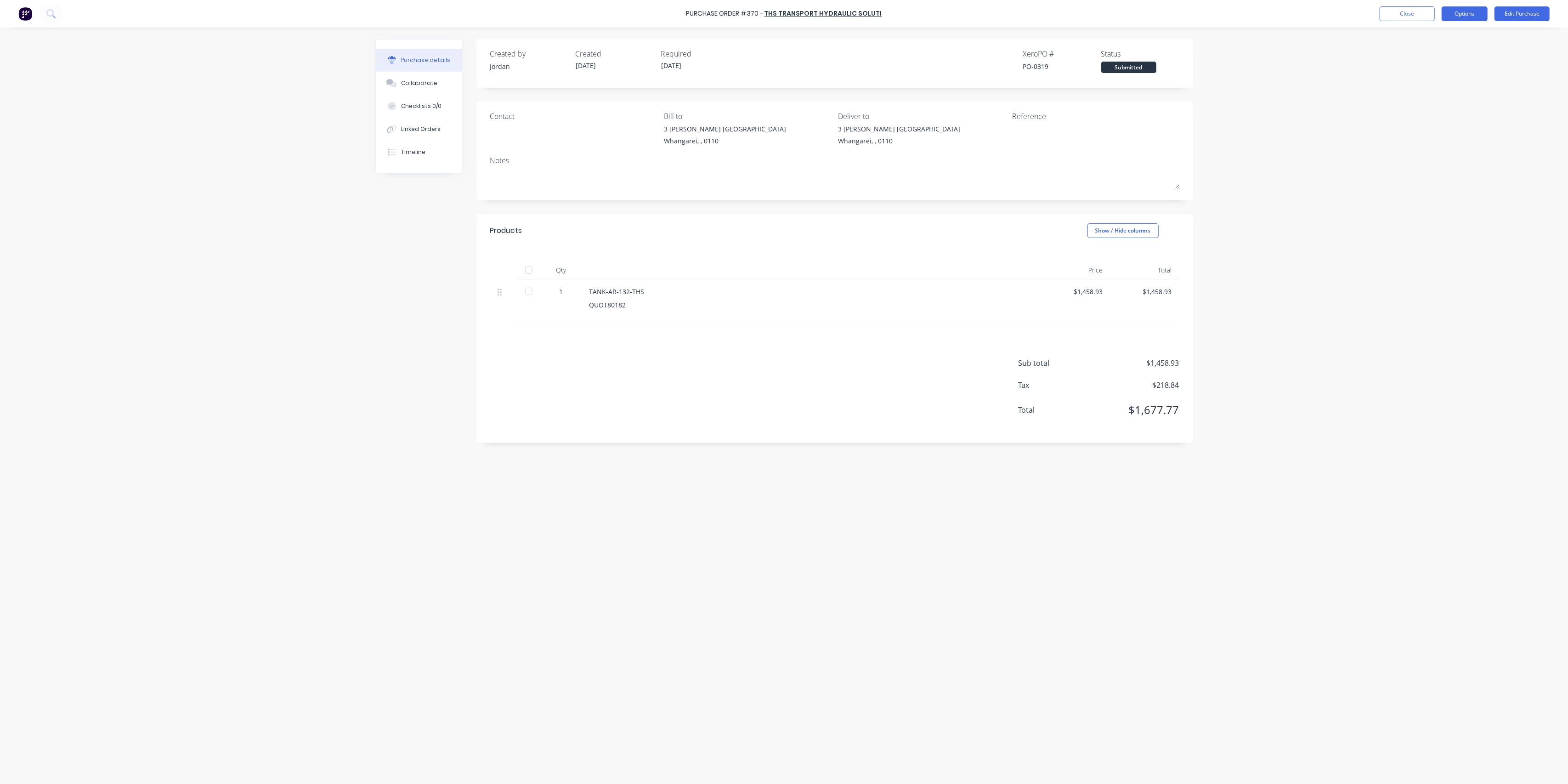
click at [1479, 9] on button "Options" at bounding box center [1464, 13] width 46 height 15
click at [1442, 37] on div "Print / Email" at bounding box center [1443, 37] width 71 height 13
click at [1440, 56] on div "With pricing" at bounding box center [1443, 55] width 71 height 13
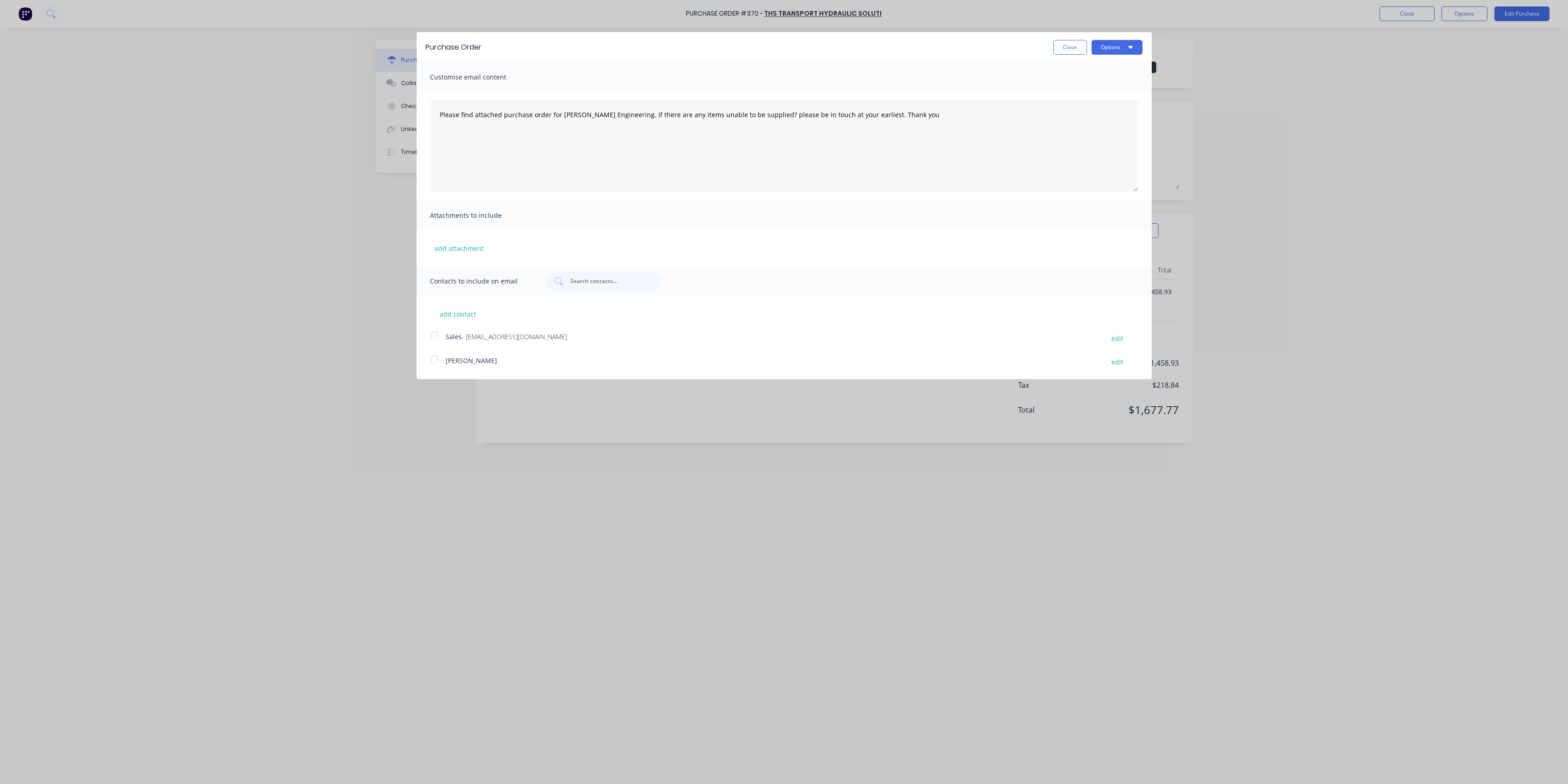
click at [437, 336] on div at bounding box center [434, 336] width 19 height 19
click at [1120, 46] on button "Options" at bounding box center [1117, 47] width 51 height 15
click at [1077, 71] on div "Print" at bounding box center [1099, 70] width 71 height 13
click at [897, 316] on div "add contact Sales - [EMAIL_ADDRESS][DOMAIN_NAME] edit [PERSON_NAME] edit" at bounding box center [784, 332] width 735 height 72
click at [1107, 51] on button "Options" at bounding box center [1117, 47] width 51 height 15
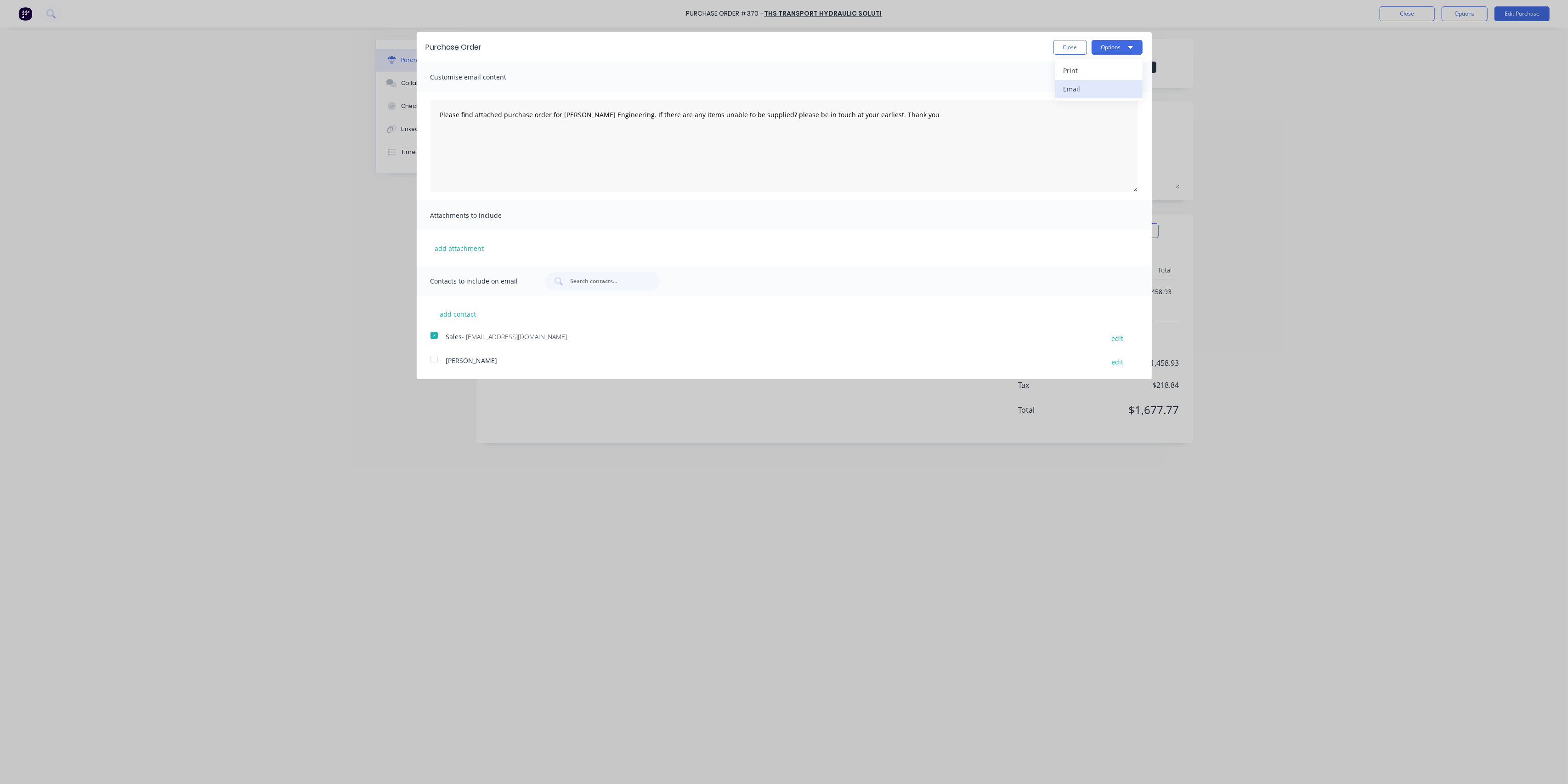
click at [1085, 83] on div "Email" at bounding box center [1099, 89] width 71 height 13
